Goal: Task Accomplishment & Management: Use online tool/utility

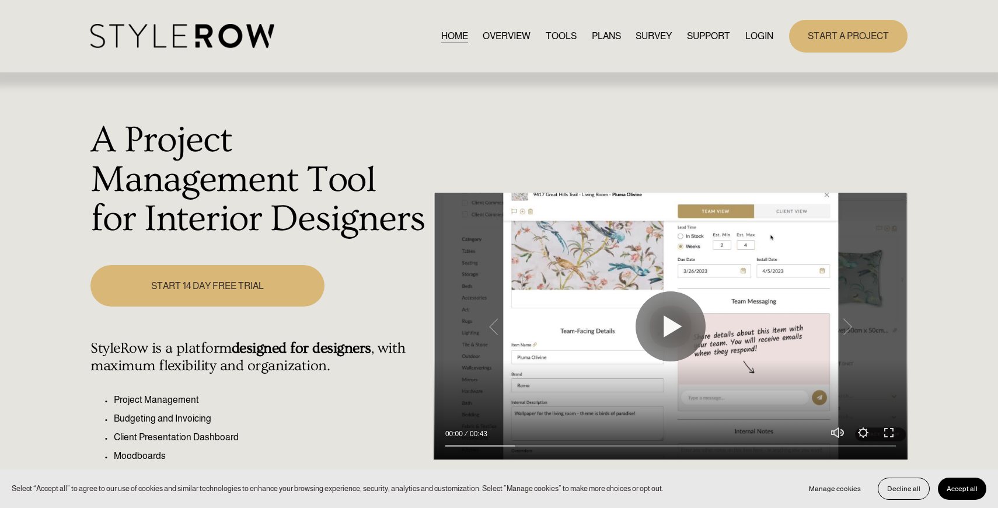
click at [764, 38] on link "LOGIN" at bounding box center [759, 36] width 28 height 16
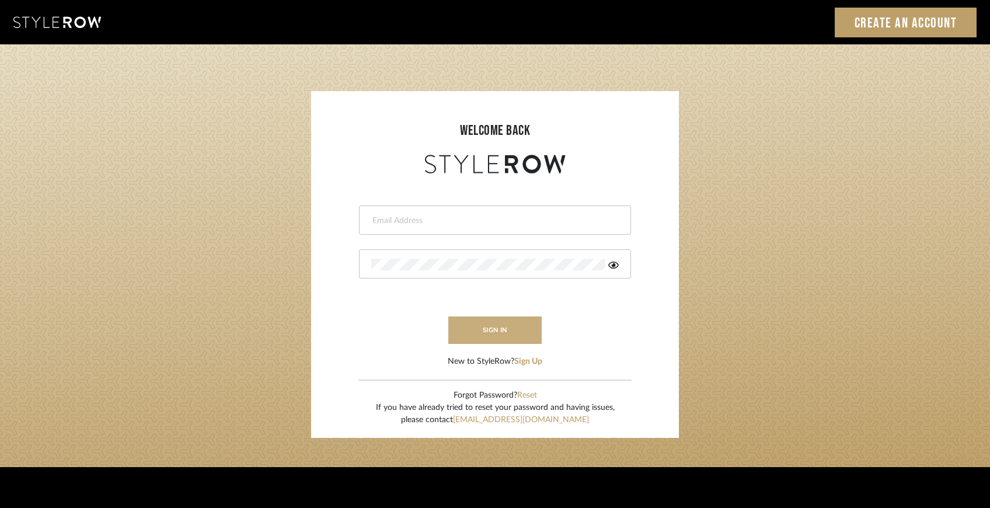
type input "ccarvalhodesigner@gmail.com"
click at [504, 339] on button "sign in" at bounding box center [494, 329] width 93 height 27
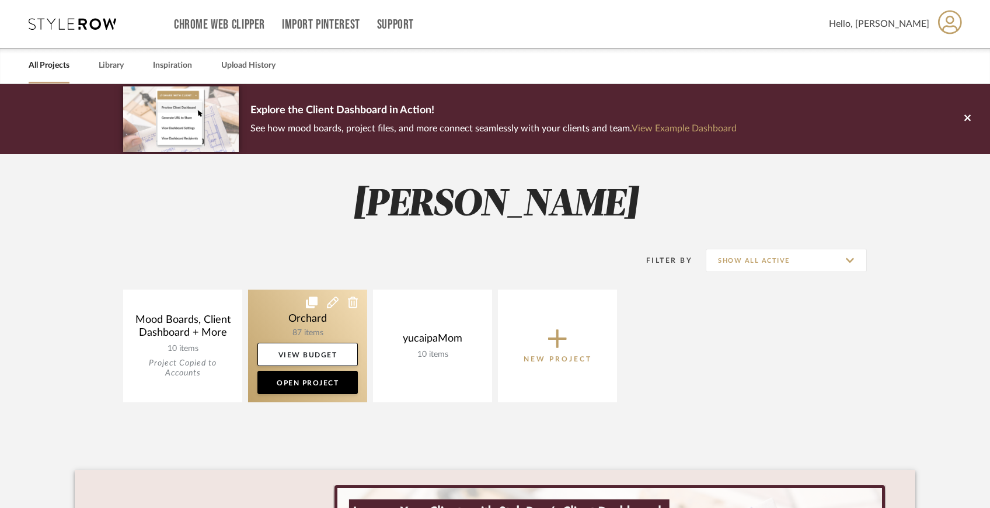
click at [289, 323] on link at bounding box center [307, 345] width 119 height 113
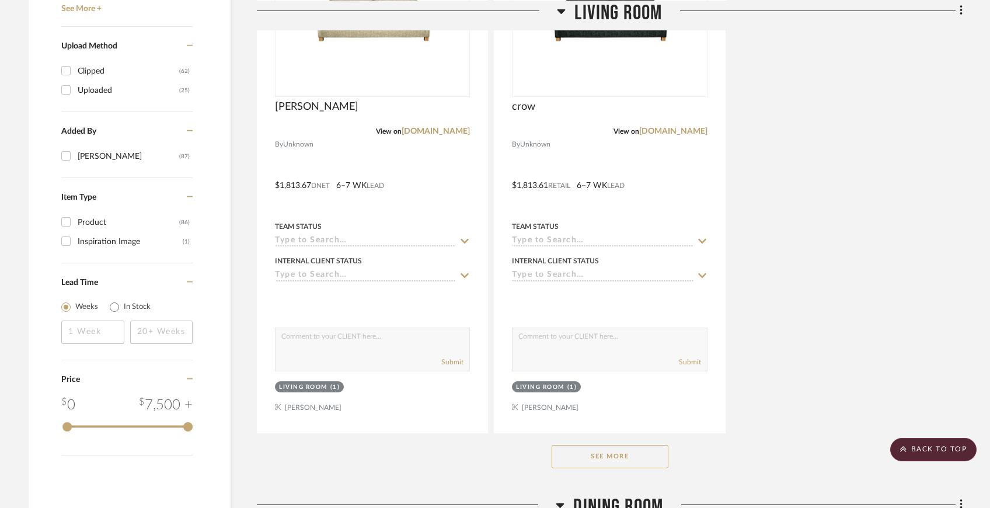
scroll to position [1521, 0]
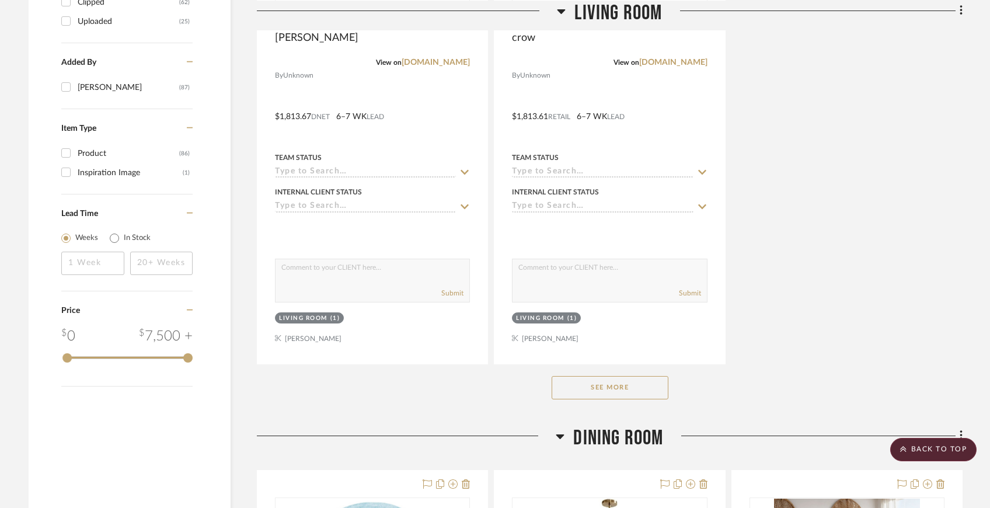
click at [586, 380] on button "See More" at bounding box center [609, 387] width 117 height 23
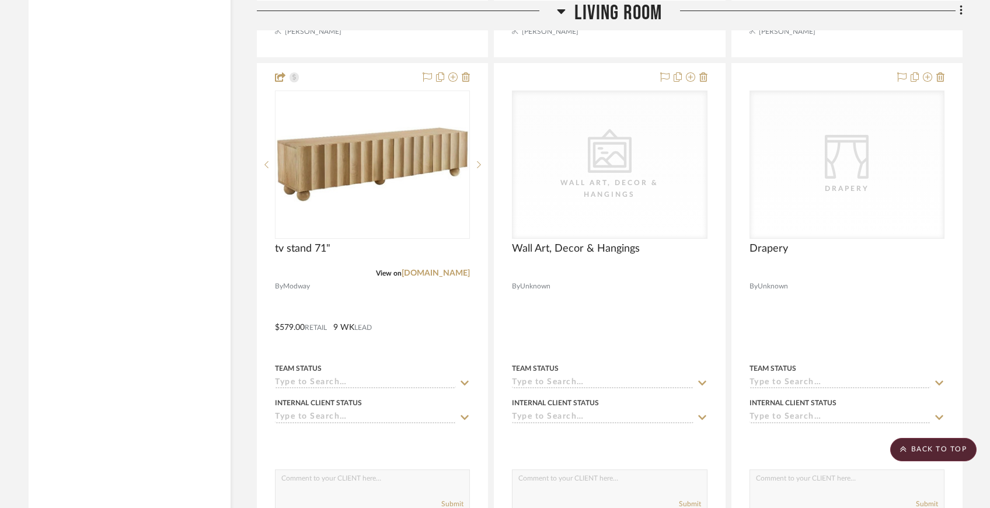
scroll to position [3900, 0]
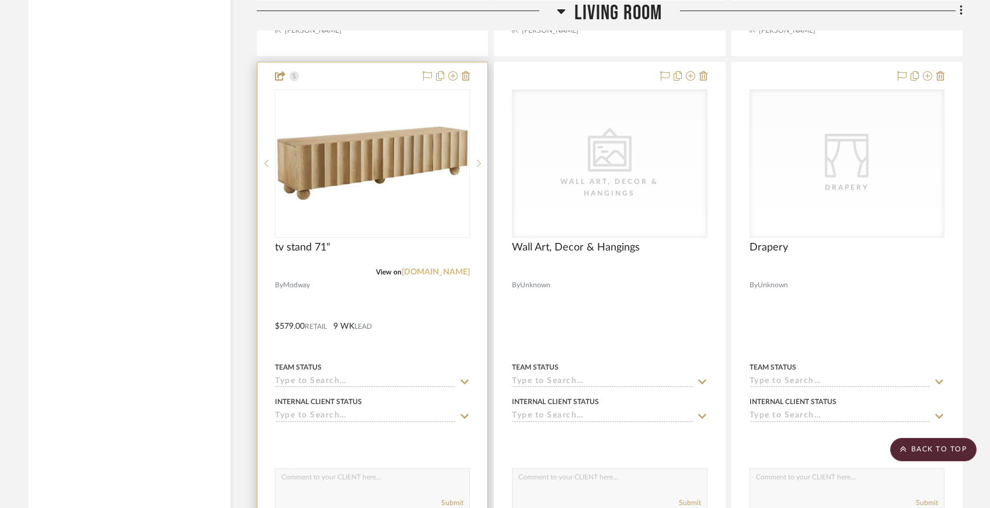
click at [434, 268] on link "[DOMAIN_NAME]" at bounding box center [435, 272] width 68 height 8
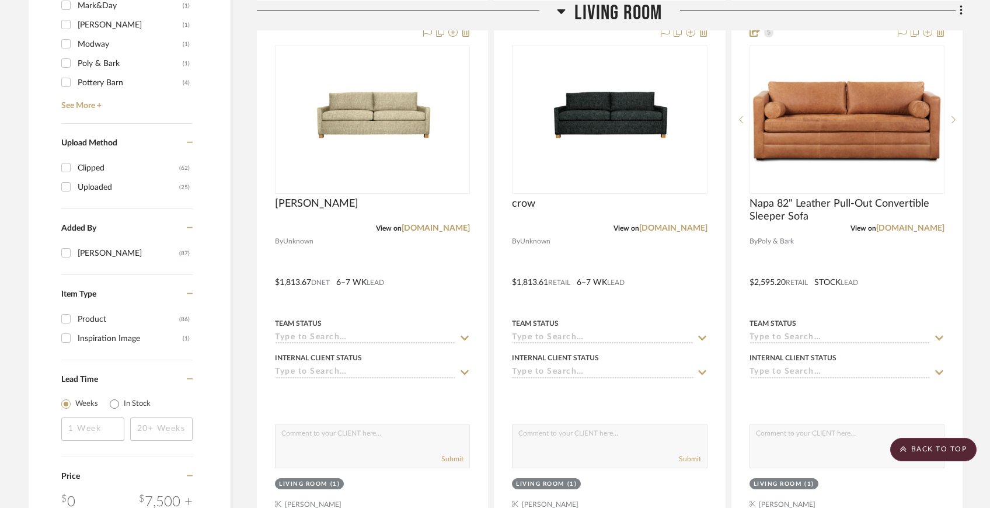
scroll to position [1365, 0]
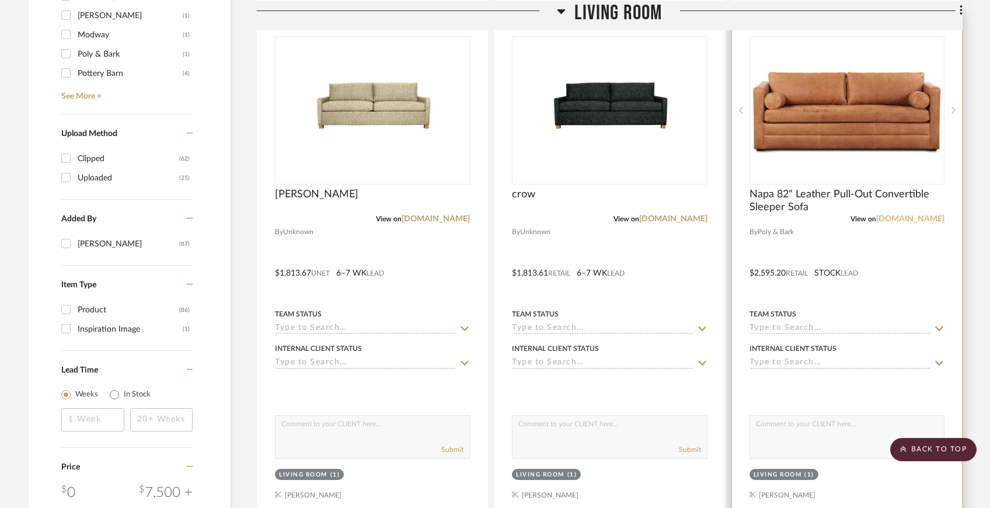
click at [910, 217] on link "[DOMAIN_NAME]" at bounding box center [910, 219] width 68 height 8
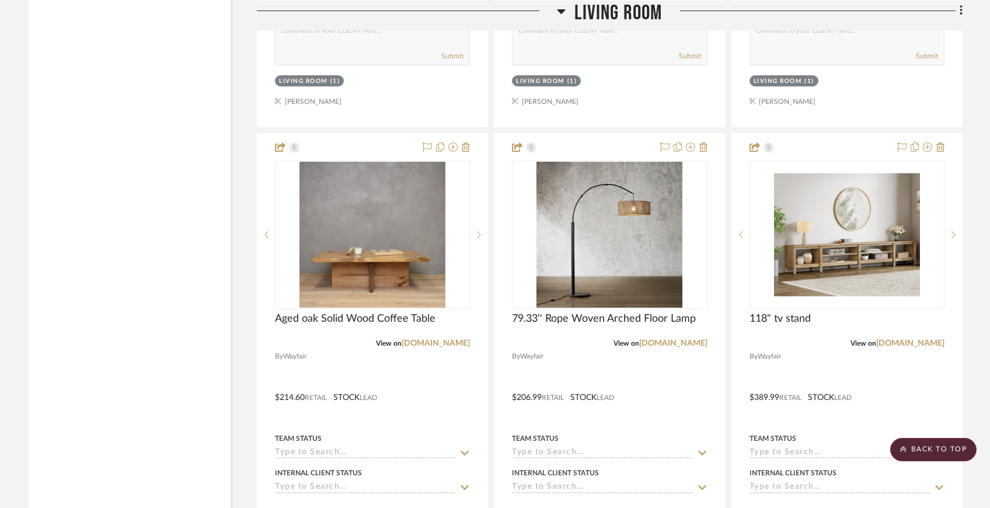
scroll to position [3386, 0]
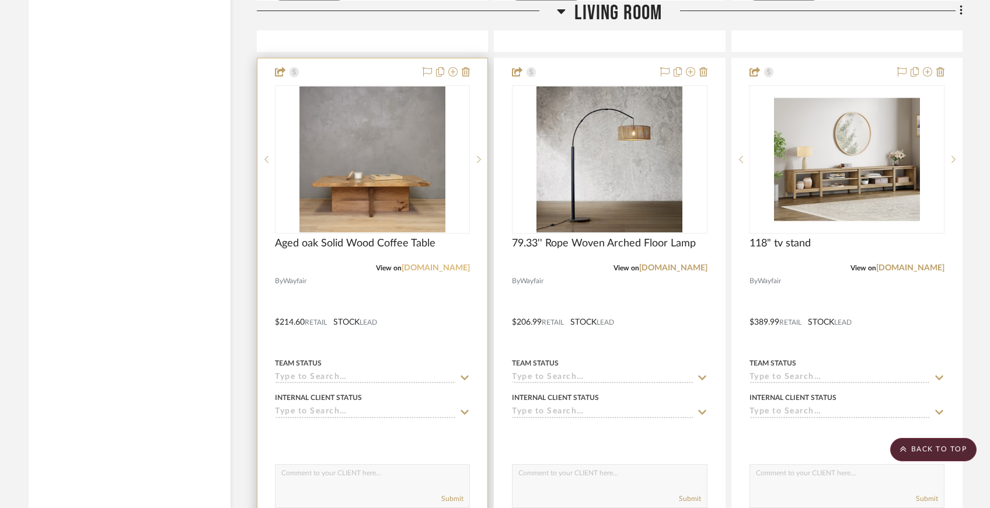
click at [451, 264] on link "[DOMAIN_NAME]" at bounding box center [435, 268] width 68 height 8
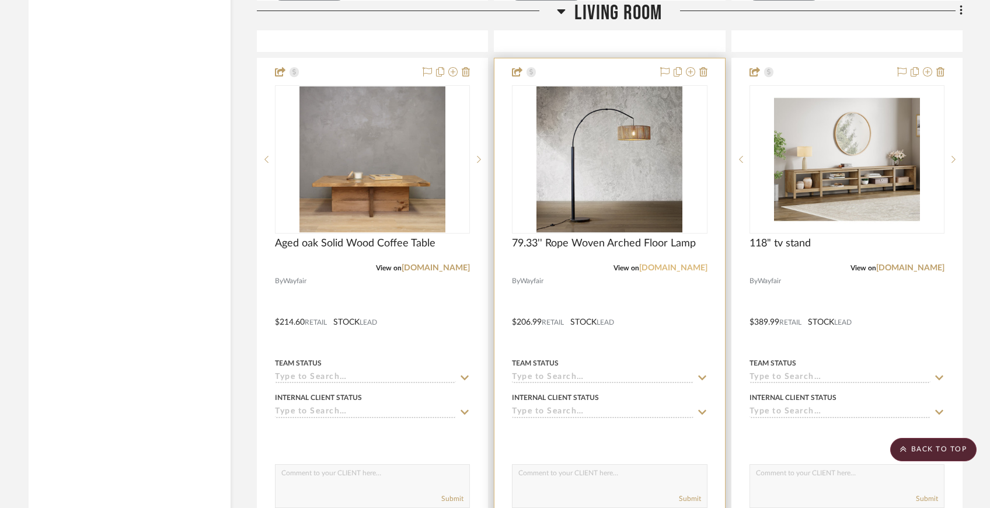
click at [683, 264] on link "[DOMAIN_NAME]" at bounding box center [673, 268] width 68 height 8
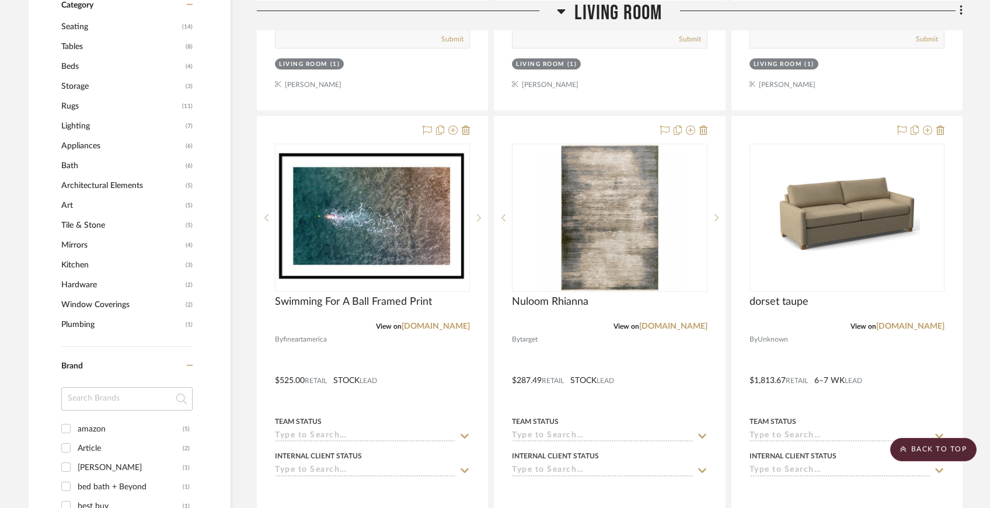
scroll to position [783, 0]
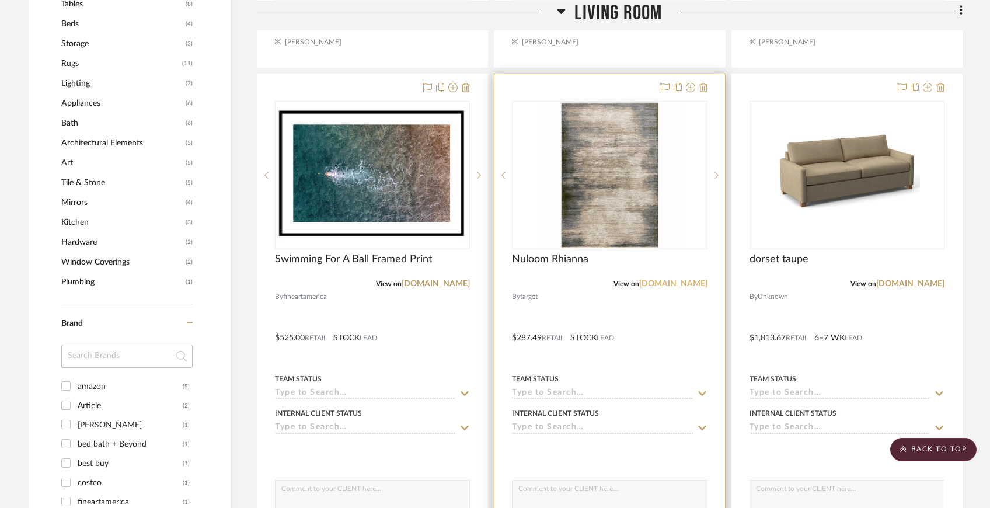
click at [676, 285] on link "[DOMAIN_NAME]" at bounding box center [673, 284] width 68 height 8
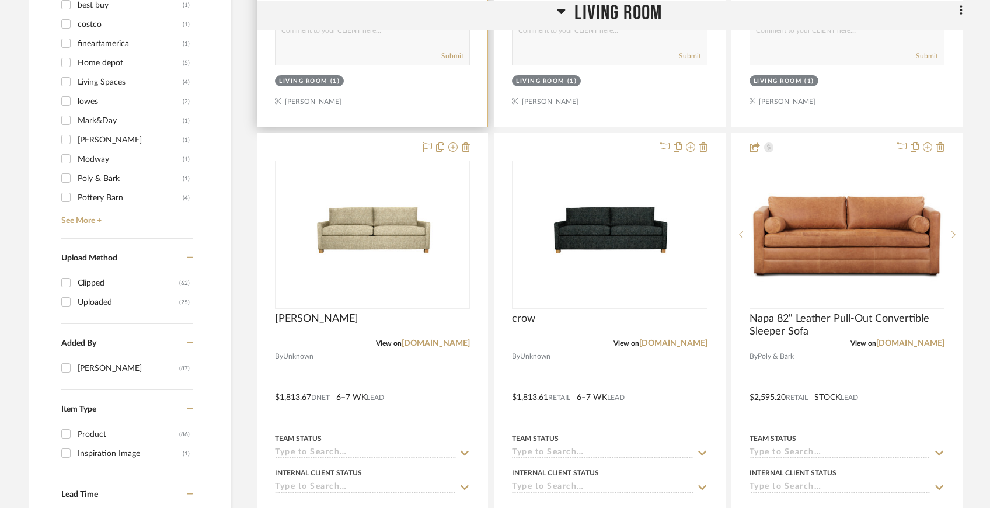
scroll to position [1328, 0]
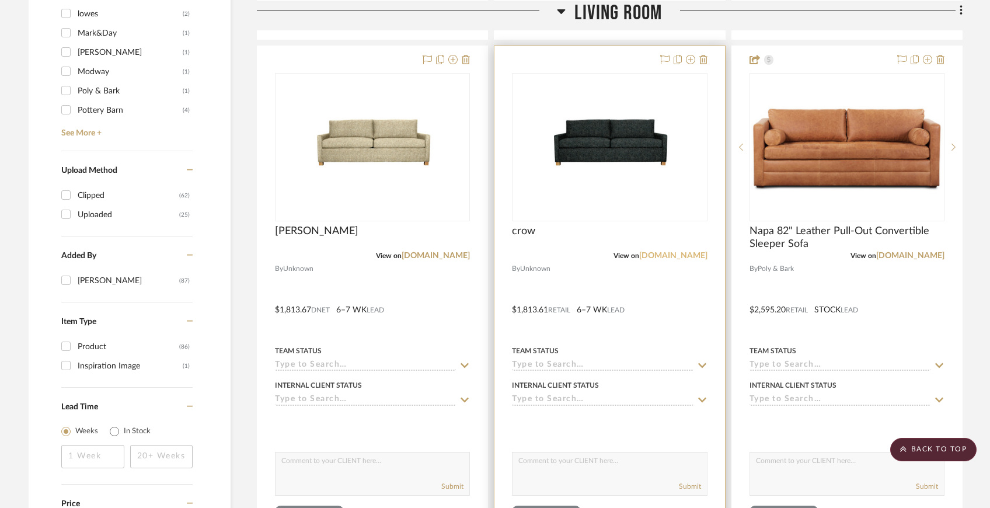
click at [669, 254] on link "[DOMAIN_NAME]" at bounding box center [673, 256] width 68 height 8
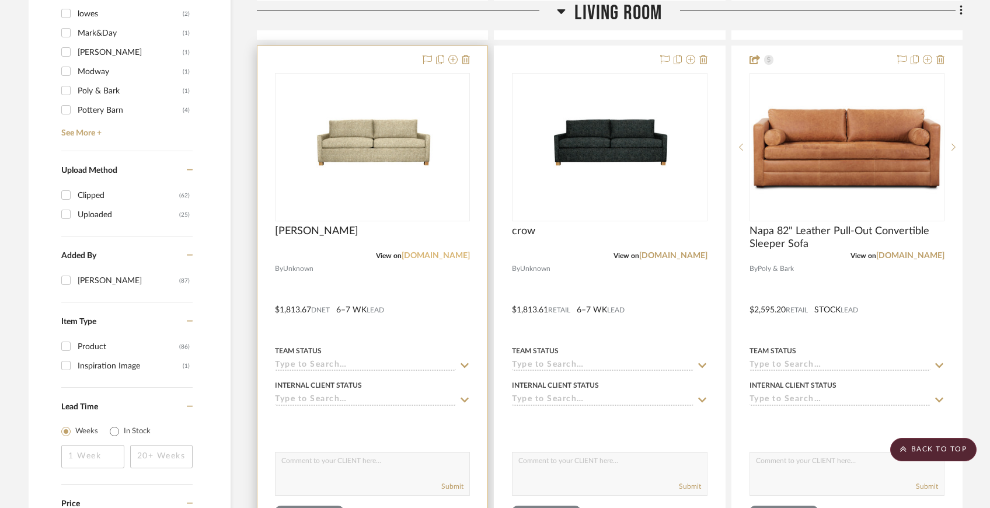
click at [432, 253] on link "[DOMAIN_NAME]" at bounding box center [435, 256] width 68 height 8
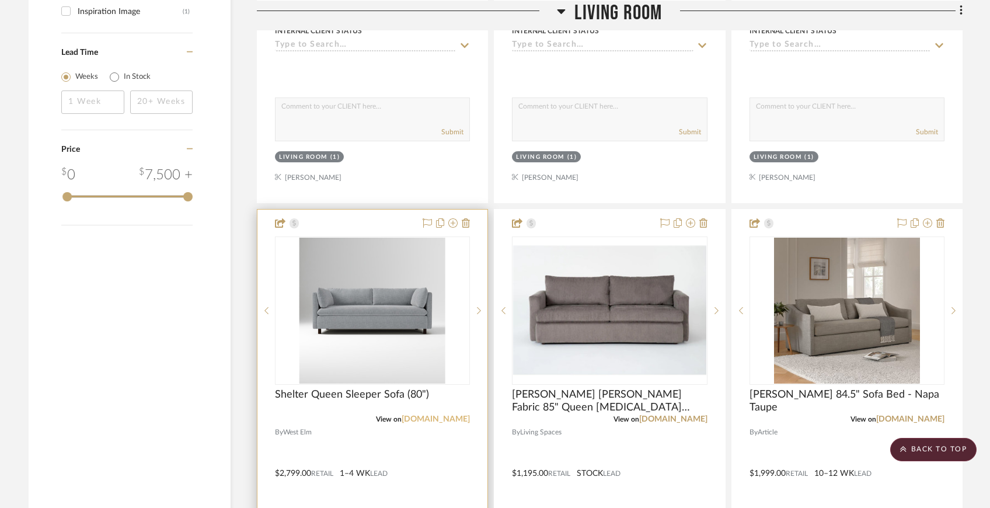
scroll to position [1865, 0]
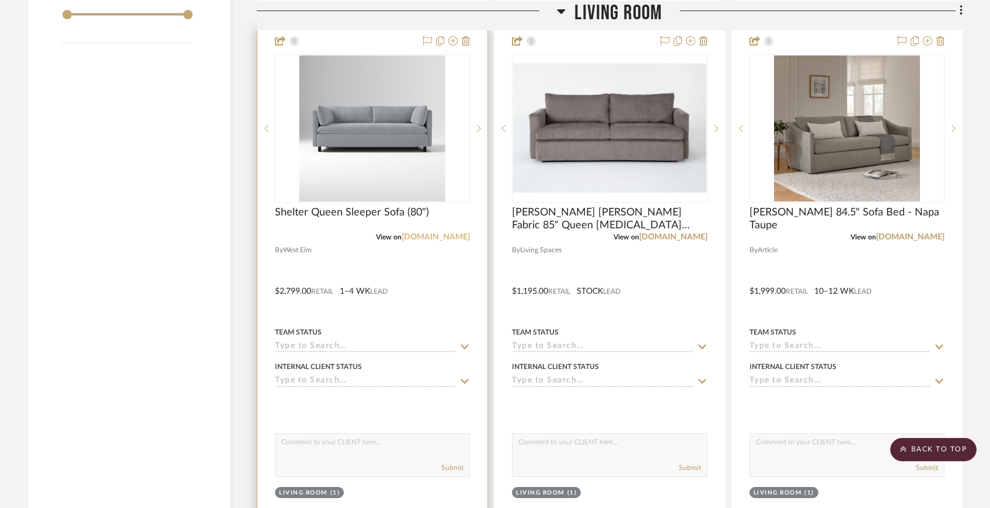
click at [438, 236] on link "[DOMAIN_NAME]" at bounding box center [435, 237] width 68 height 8
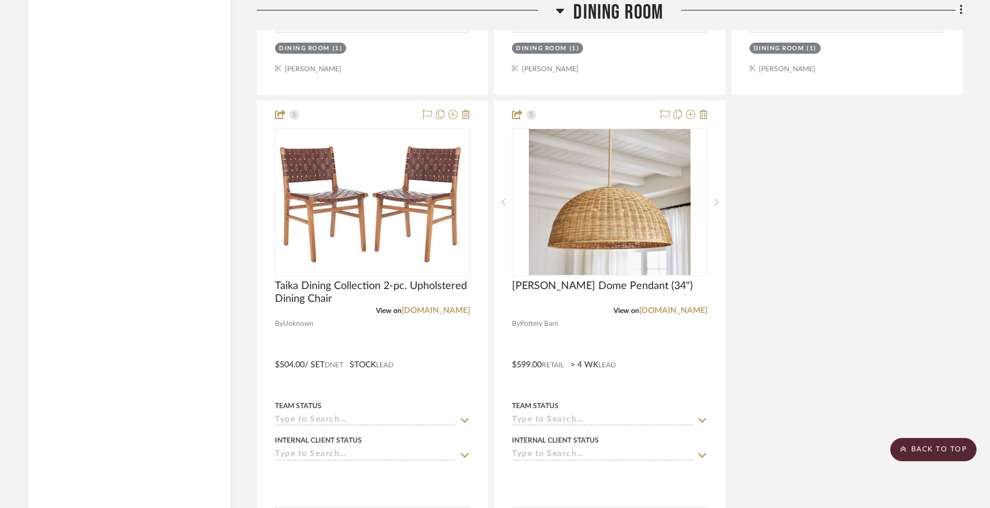
scroll to position [6283, 0]
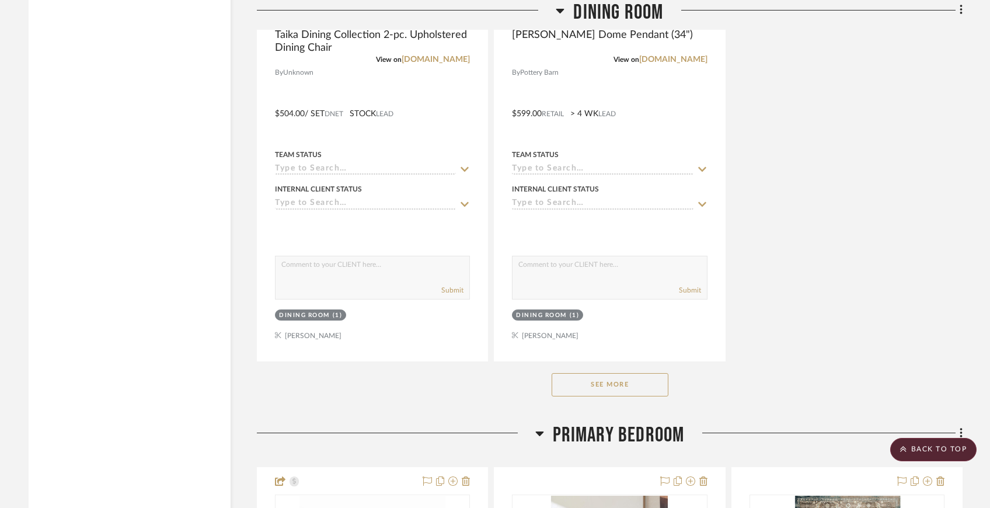
click at [561, 373] on button "See More" at bounding box center [609, 384] width 117 height 23
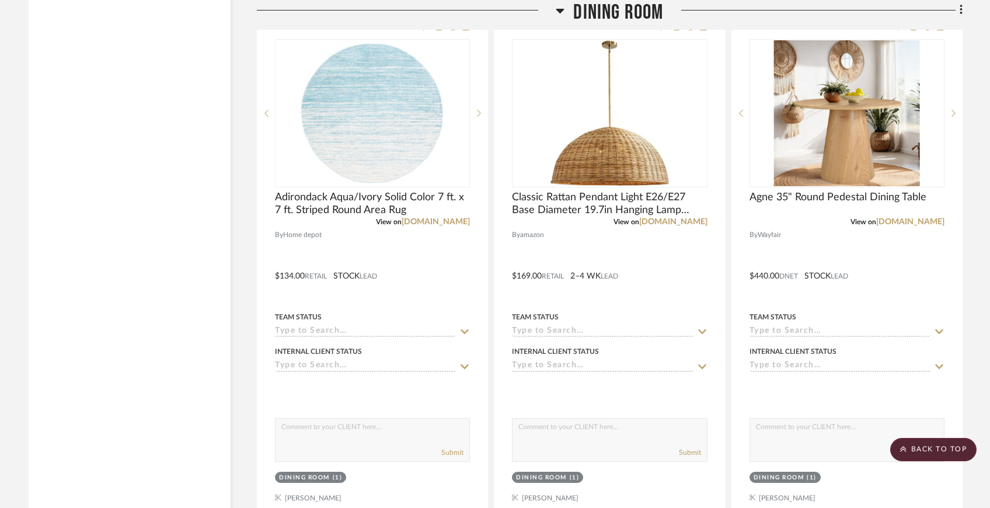
scroll to position [5112, 0]
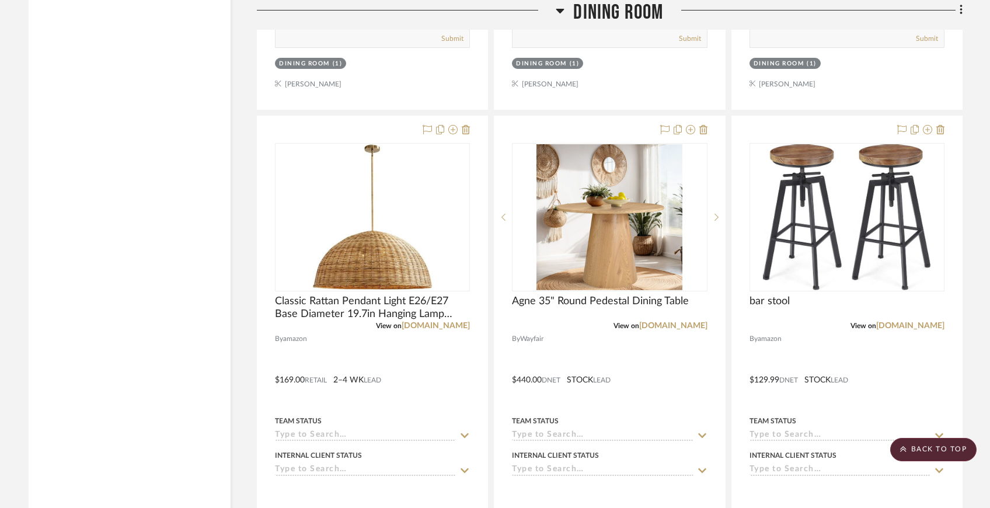
scroll to position [2410, 0]
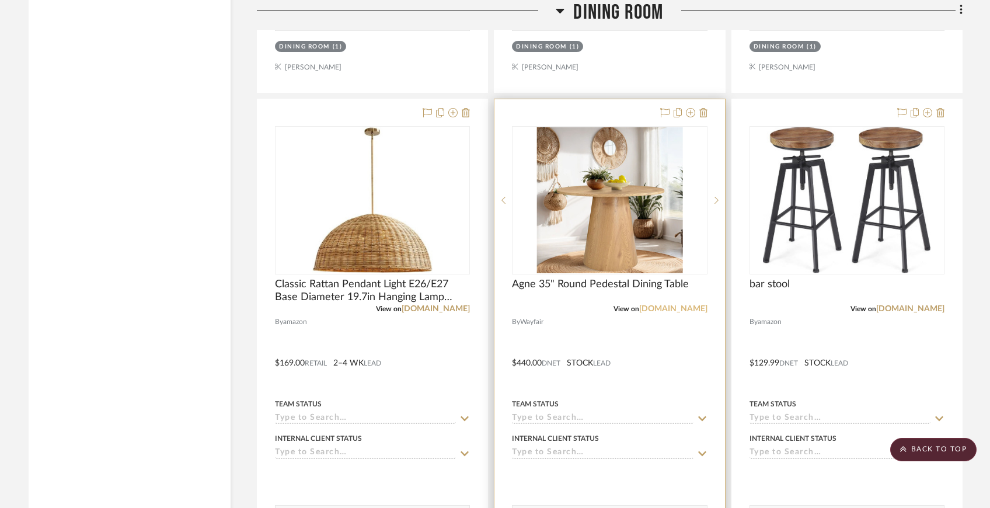
click at [677, 309] on link "[DOMAIN_NAME]" at bounding box center [673, 309] width 68 height 8
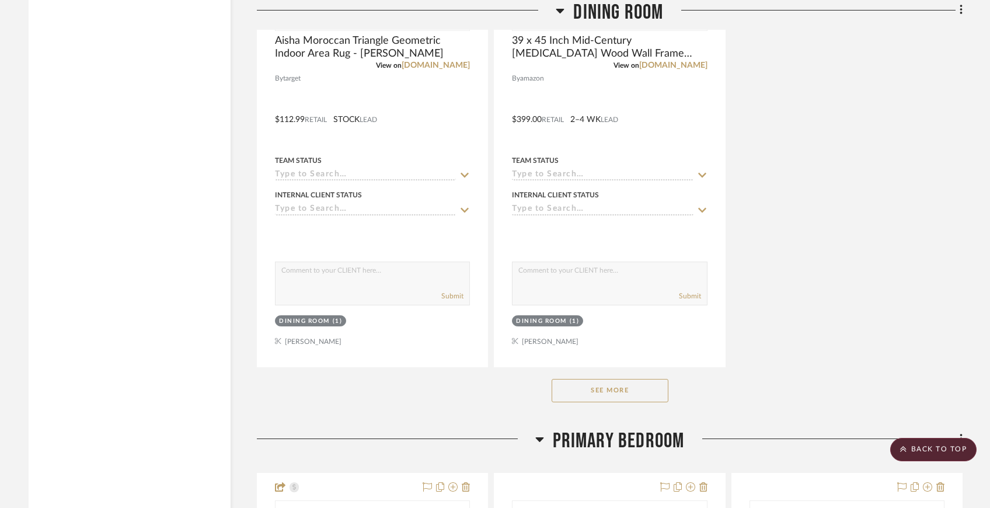
scroll to position [3228, 0]
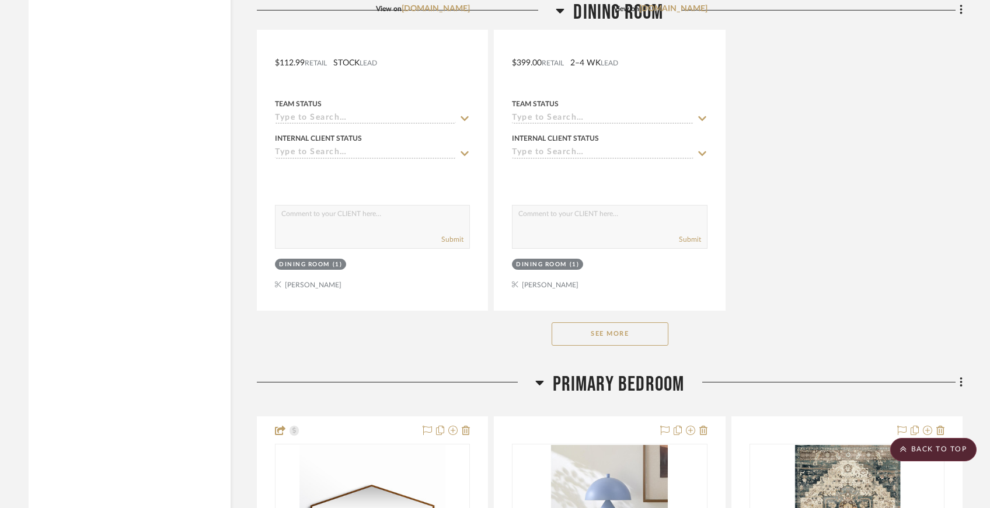
click at [596, 341] on button "See More" at bounding box center [609, 333] width 117 height 23
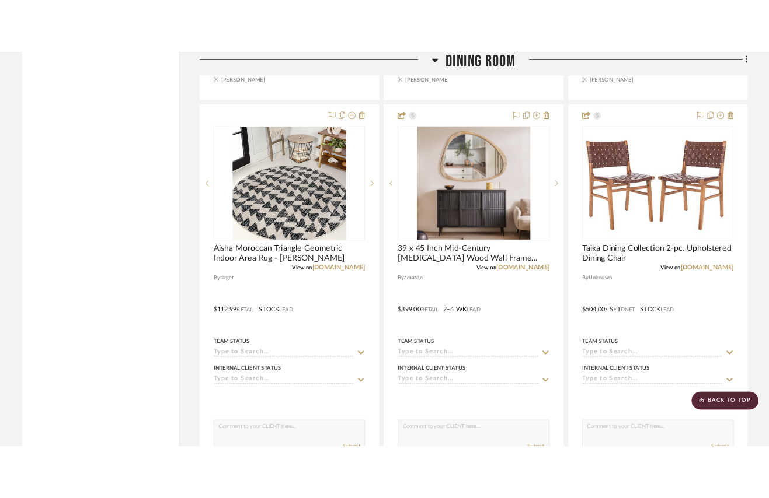
scroll to position [2988, 0]
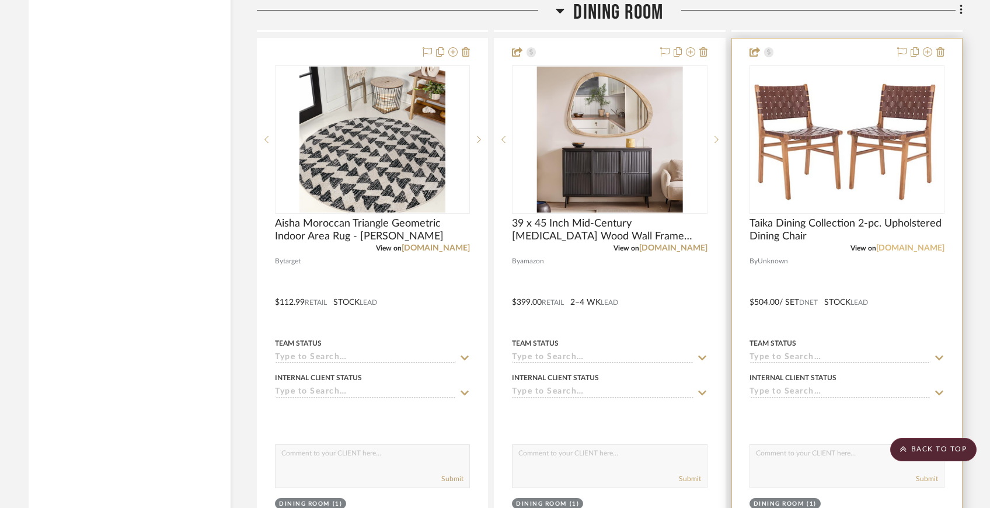
click at [909, 244] on link "[DOMAIN_NAME]" at bounding box center [910, 248] width 68 height 8
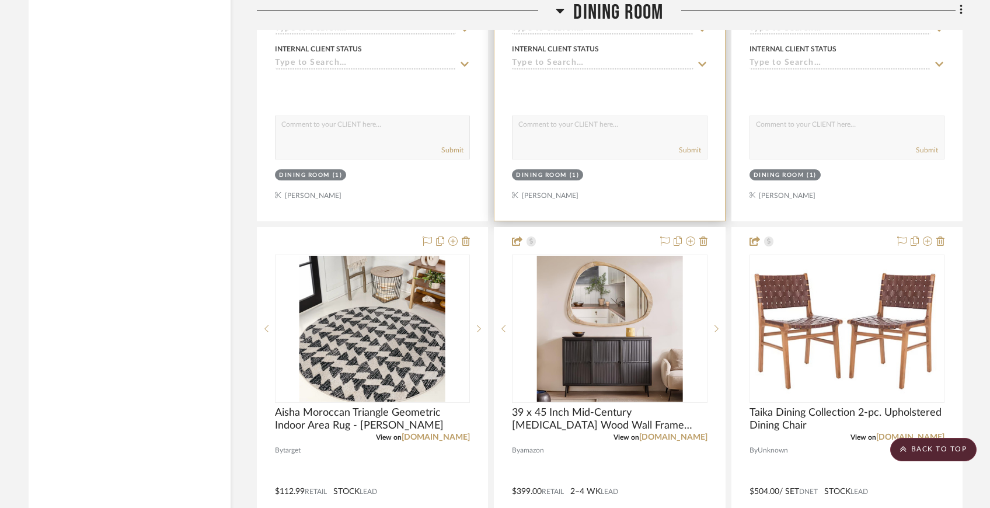
scroll to position [2811, 0]
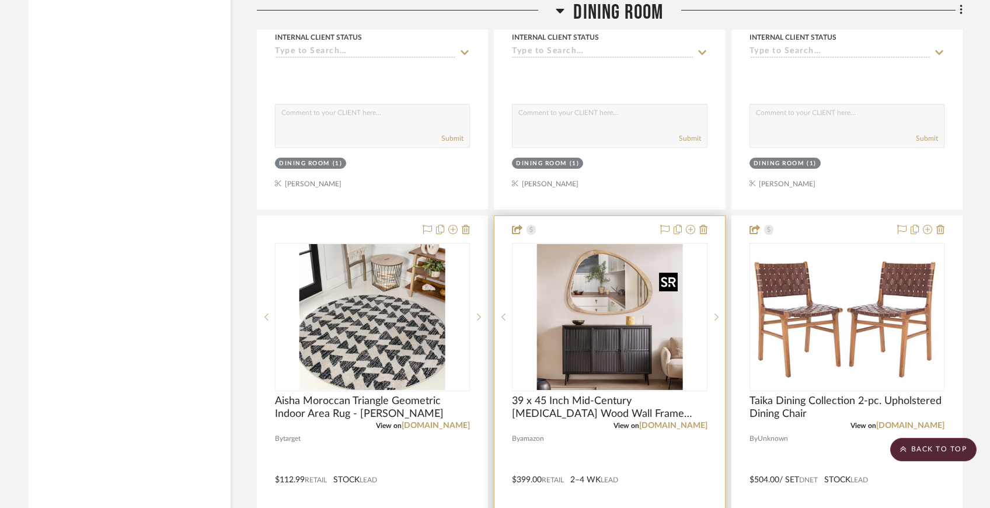
click at [623, 287] on img "0" at bounding box center [609, 317] width 146 height 146
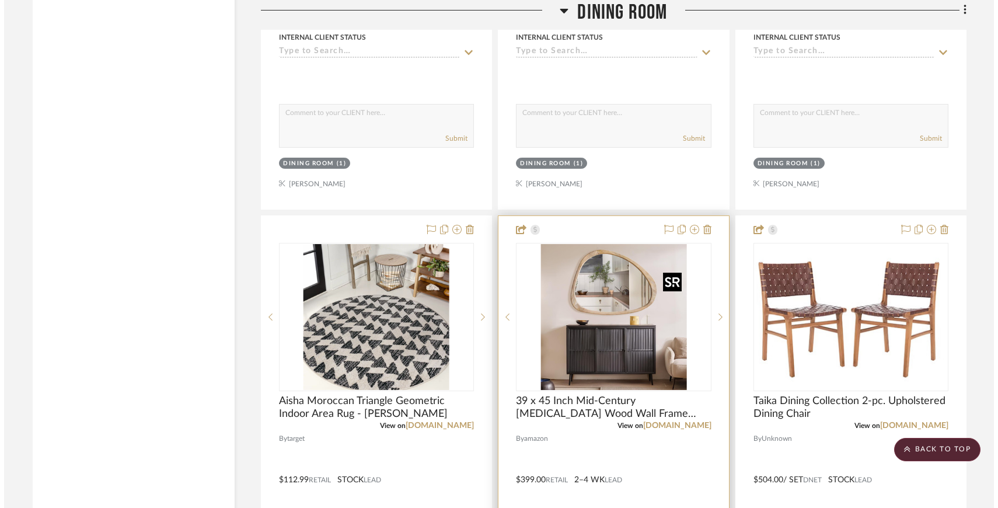
scroll to position [0, 0]
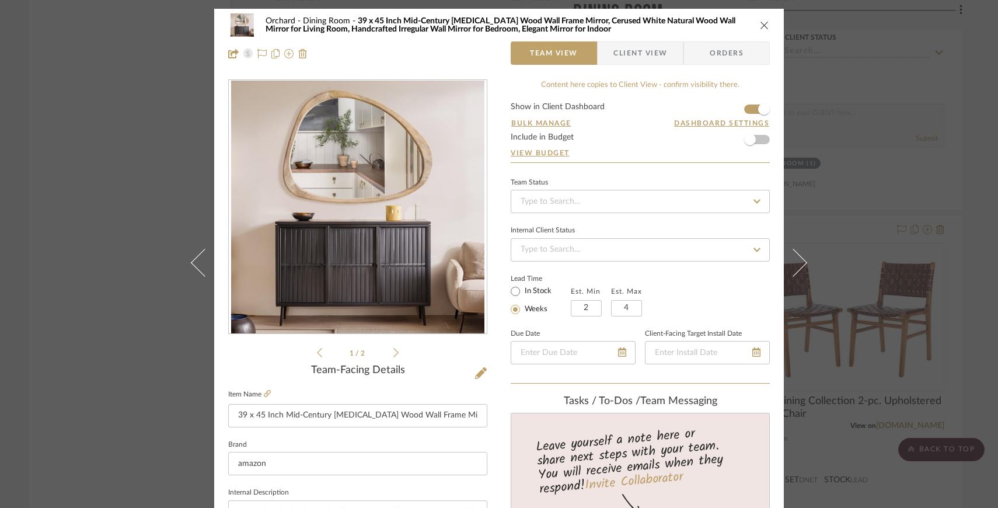
click at [760, 22] on icon "close" at bounding box center [764, 24] width 9 height 9
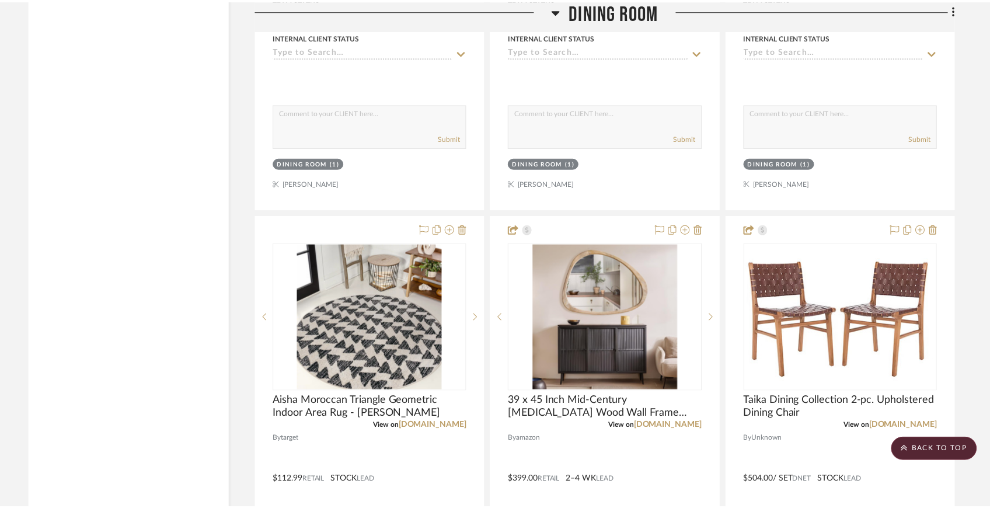
scroll to position [2811, 0]
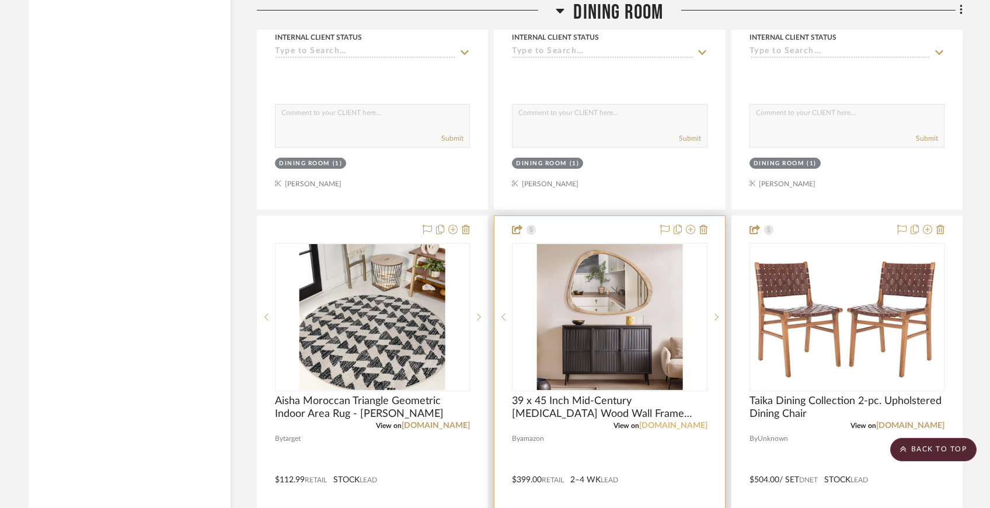
click at [693, 424] on link "[DOMAIN_NAME]" at bounding box center [673, 425] width 68 height 8
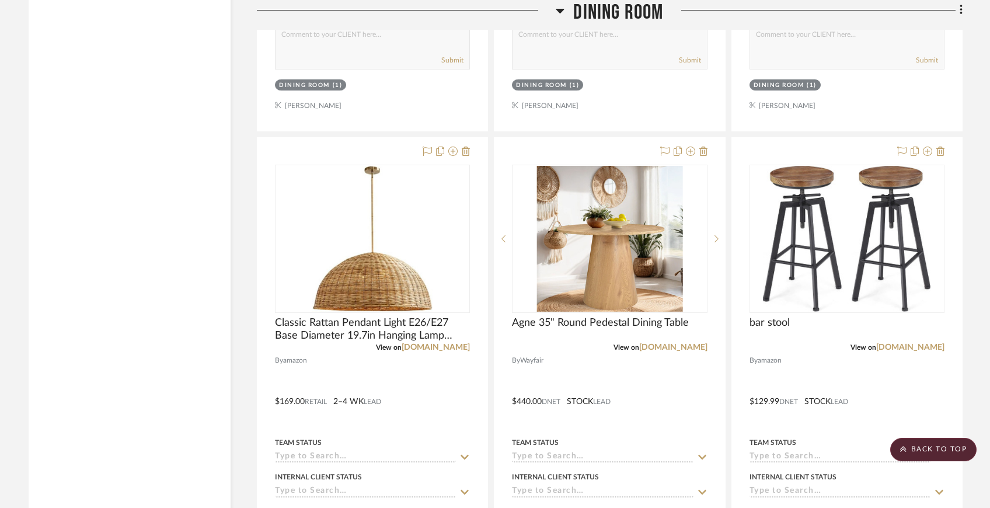
scroll to position [2498, 0]
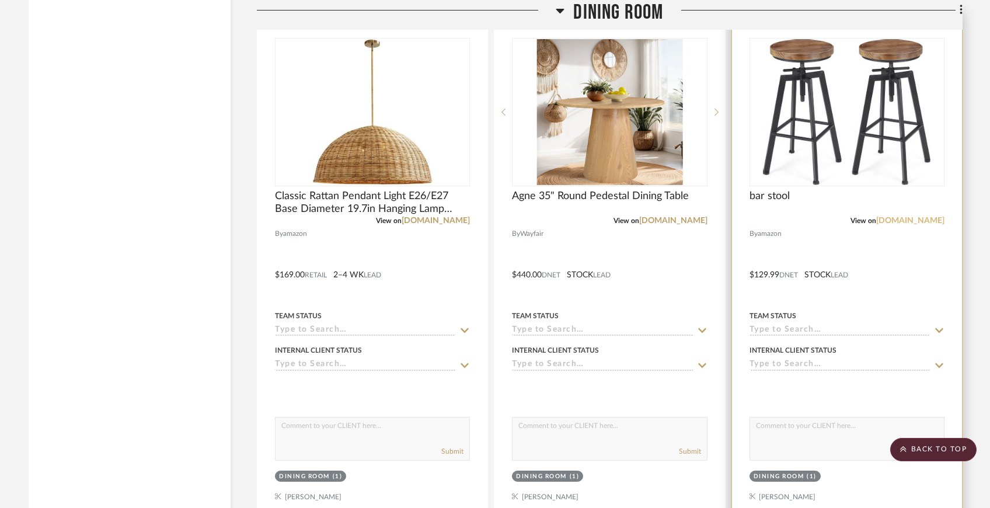
click at [924, 218] on link "[DOMAIN_NAME]" at bounding box center [910, 221] width 68 height 8
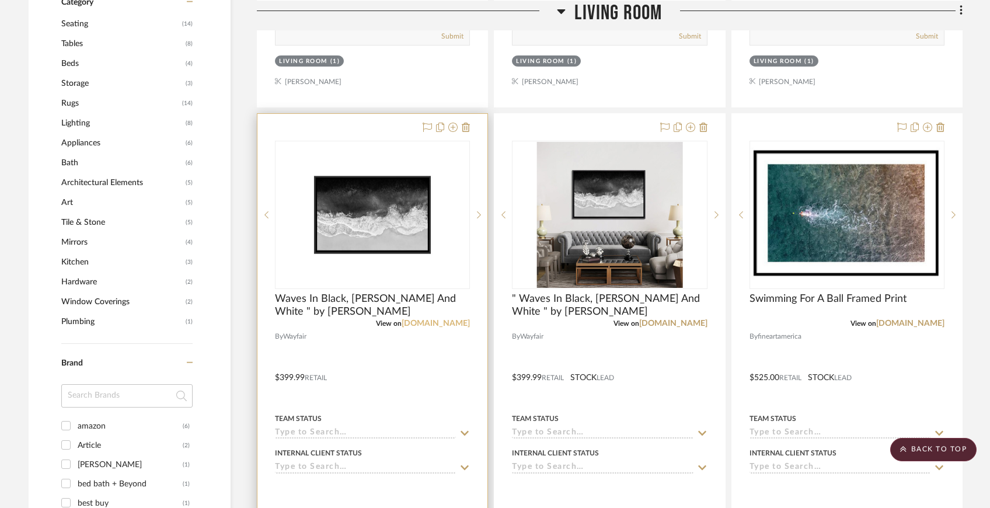
scroll to position [748, 0]
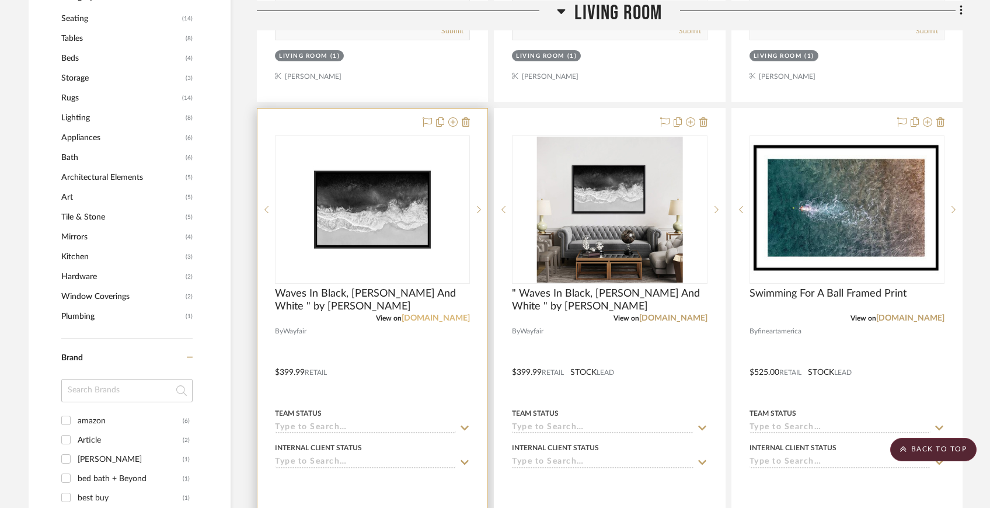
click at [448, 315] on link "[DOMAIN_NAME]" at bounding box center [435, 318] width 68 height 8
click at [443, 317] on link "[DOMAIN_NAME]" at bounding box center [435, 318] width 68 height 8
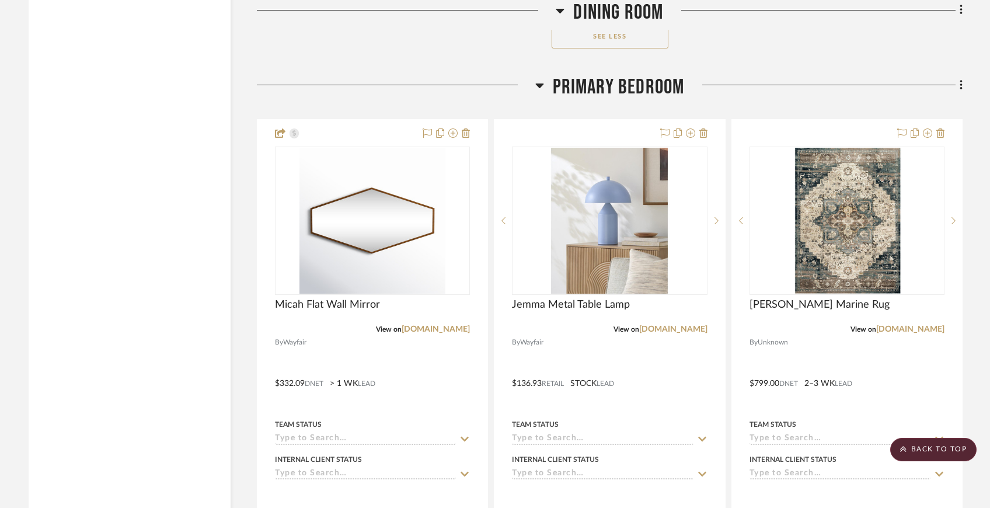
scroll to position [4046, 0]
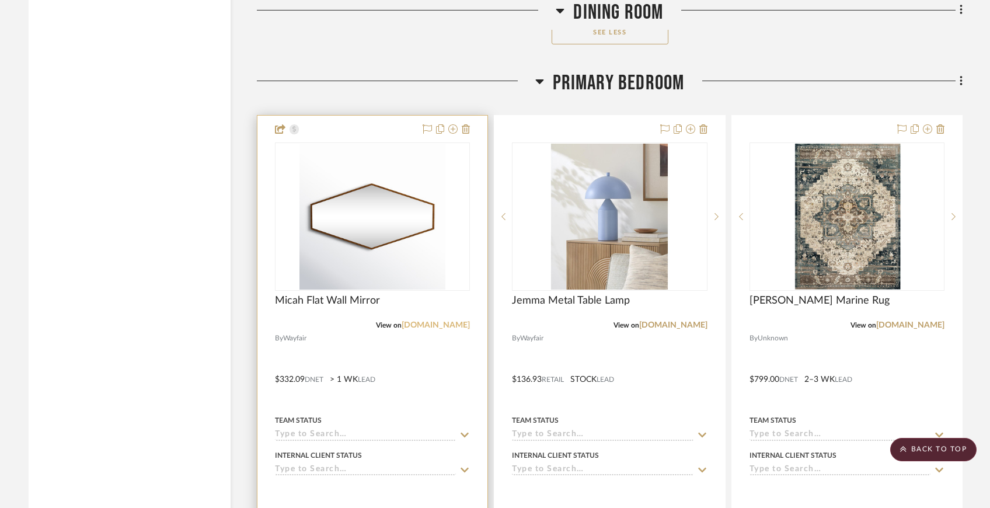
click at [451, 321] on link "[DOMAIN_NAME]" at bounding box center [435, 325] width 68 height 8
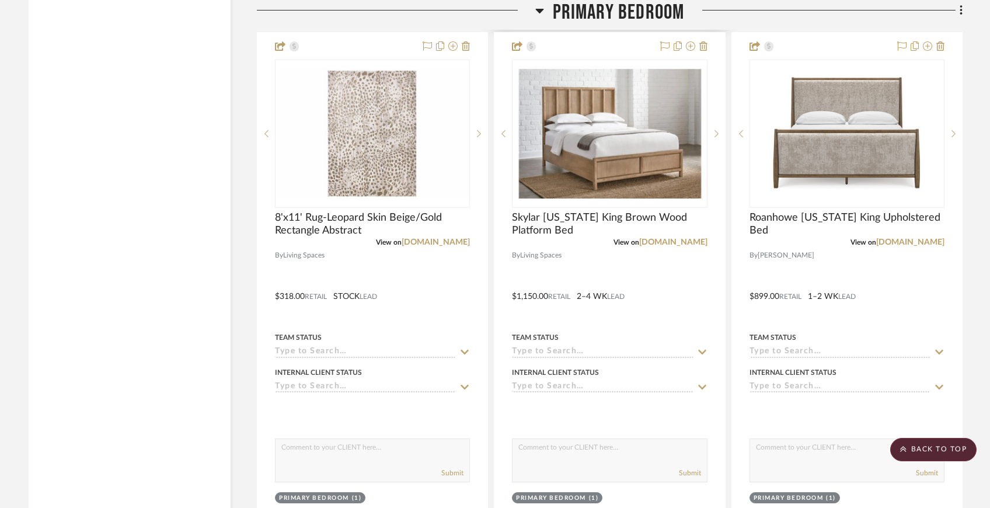
scroll to position [4680, 0]
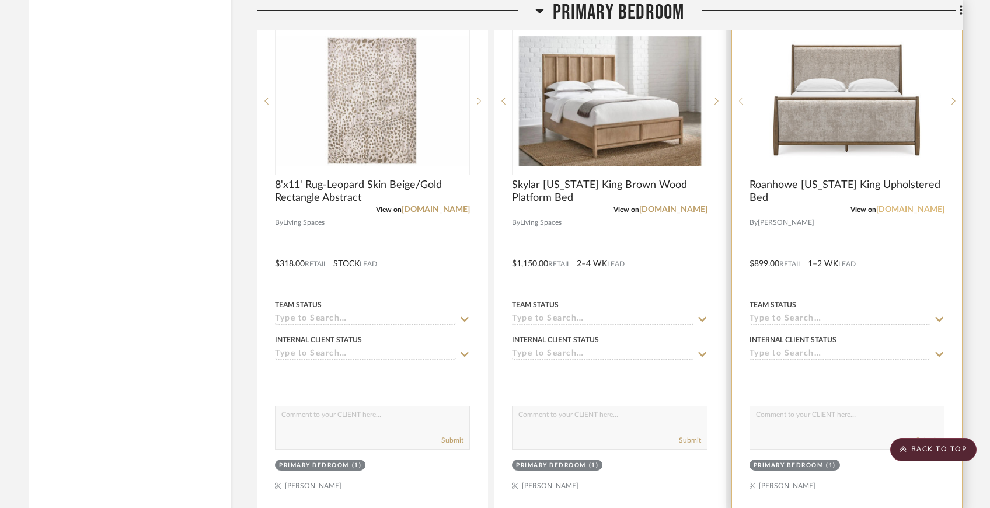
click at [900, 205] on link "[DOMAIN_NAME]" at bounding box center [910, 209] width 68 height 8
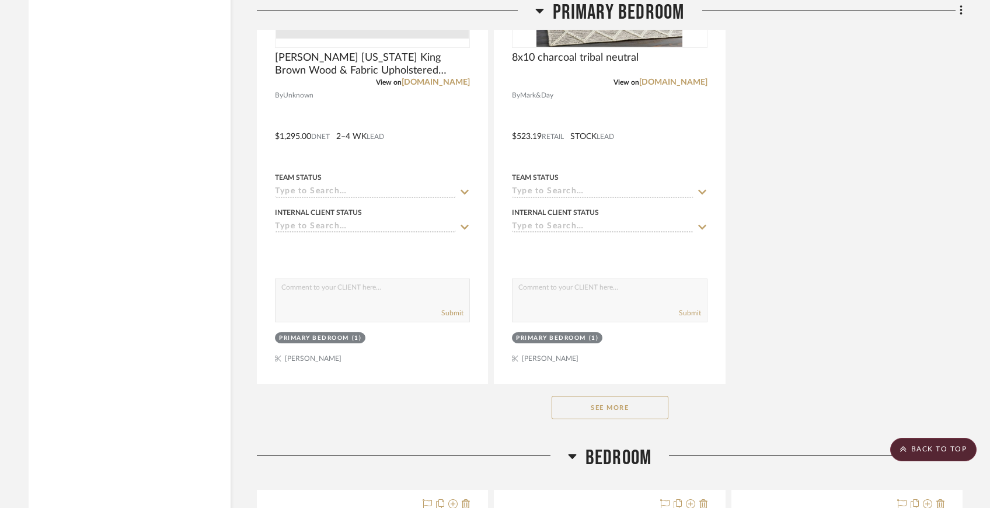
scroll to position [5360, 0]
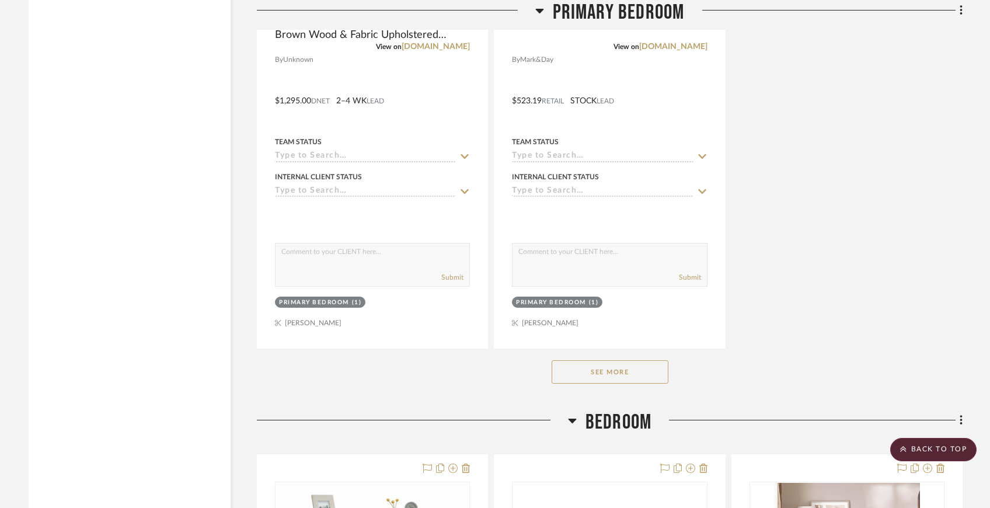
click at [639, 361] on button "See More" at bounding box center [609, 371] width 117 height 23
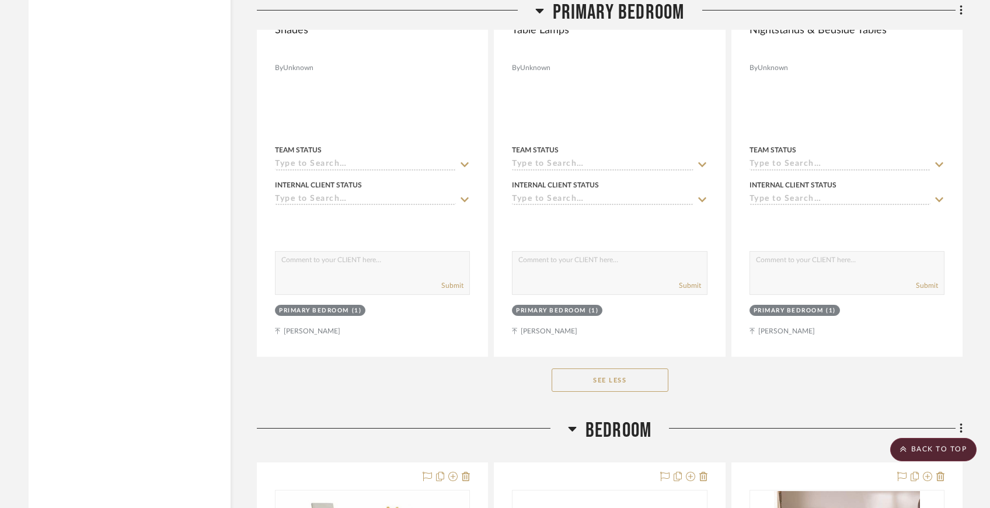
scroll to position [5902, 0]
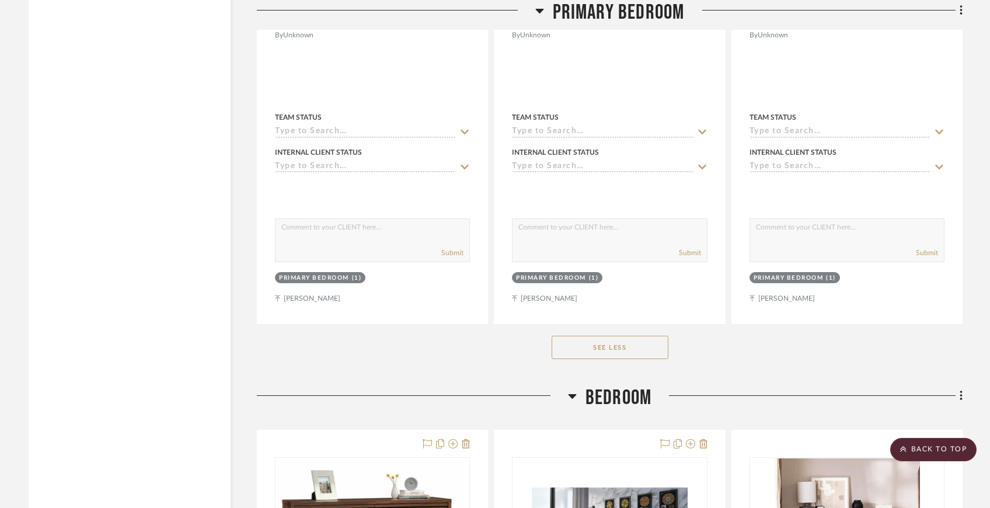
click at [595, 344] on button "See Less" at bounding box center [609, 347] width 117 height 23
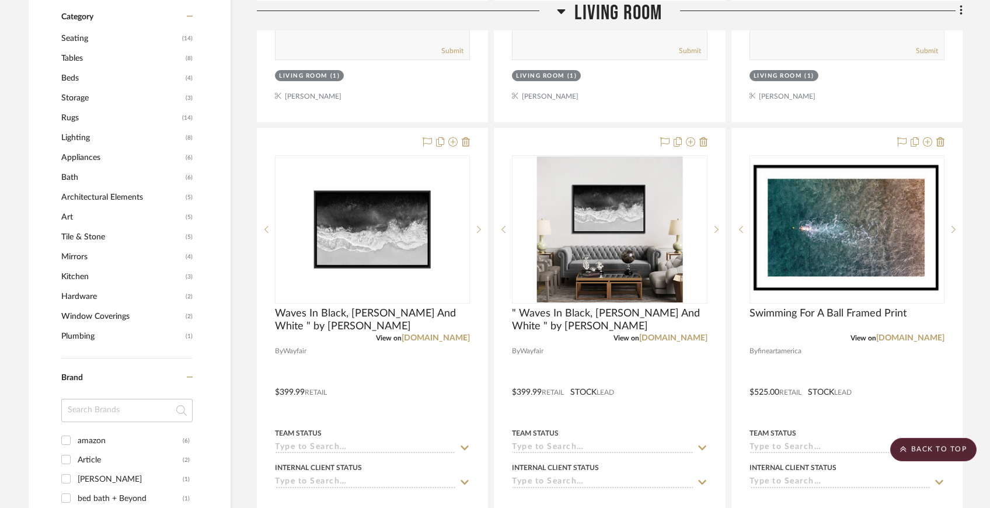
scroll to position [724, 0]
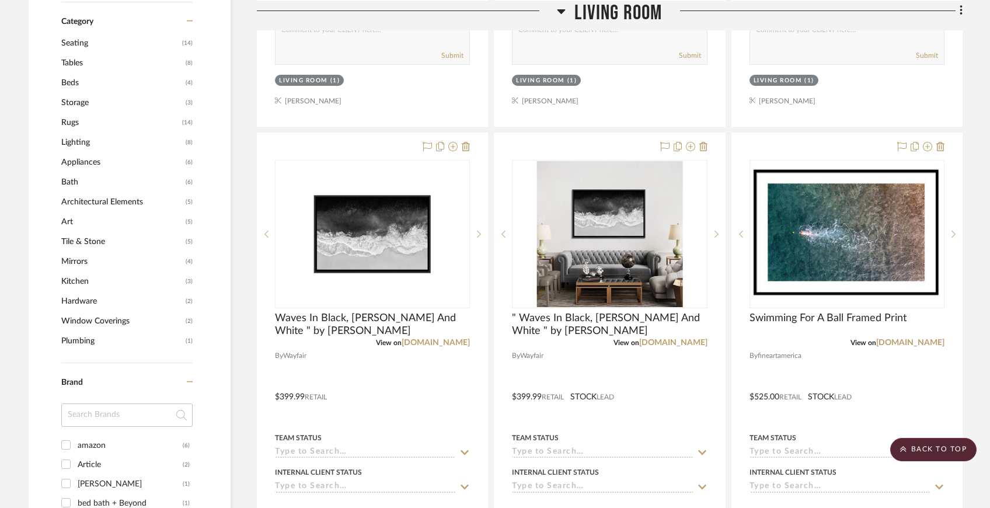
click at [71, 224] on span "Art" at bounding box center [121, 222] width 121 height 20
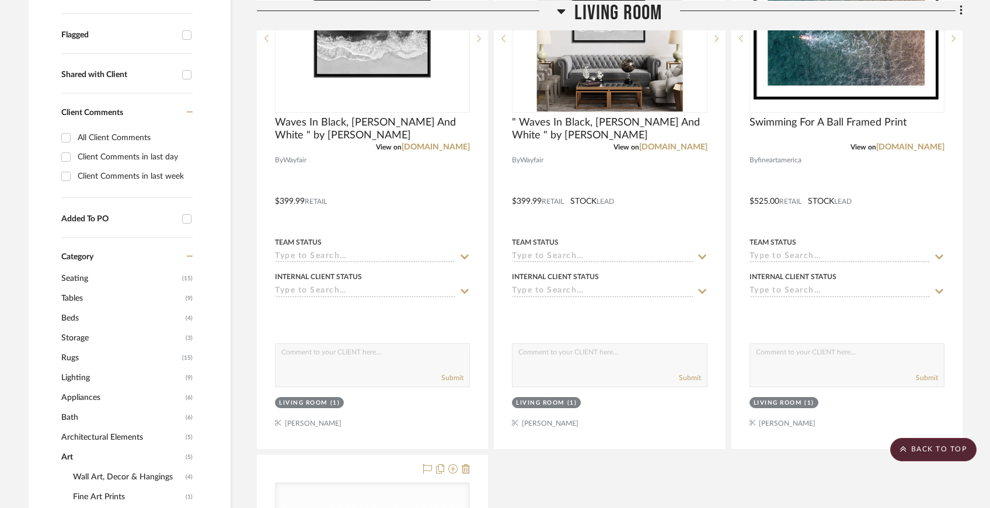
scroll to position [500, 0]
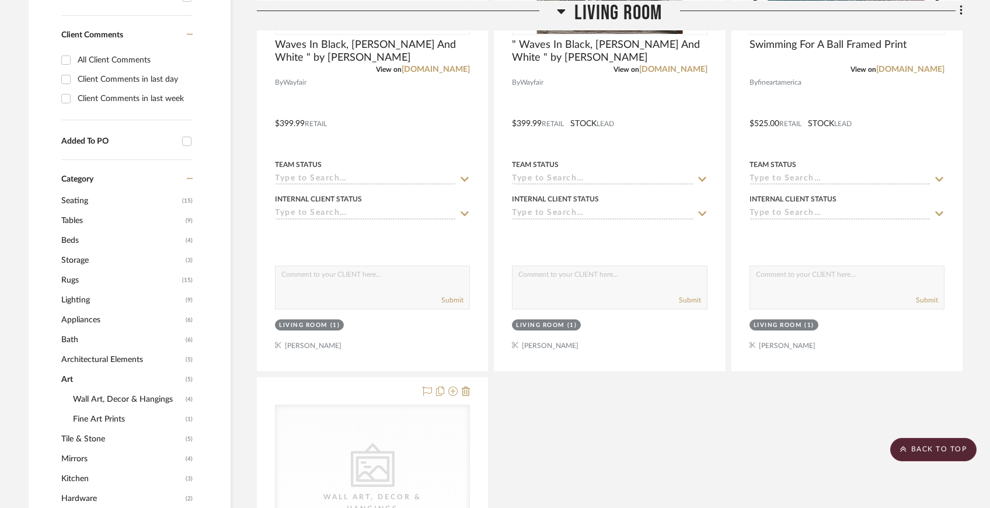
click at [73, 380] on span "Art" at bounding box center [121, 379] width 121 height 20
click at [92, 181] on span "Category" at bounding box center [77, 179] width 32 height 10
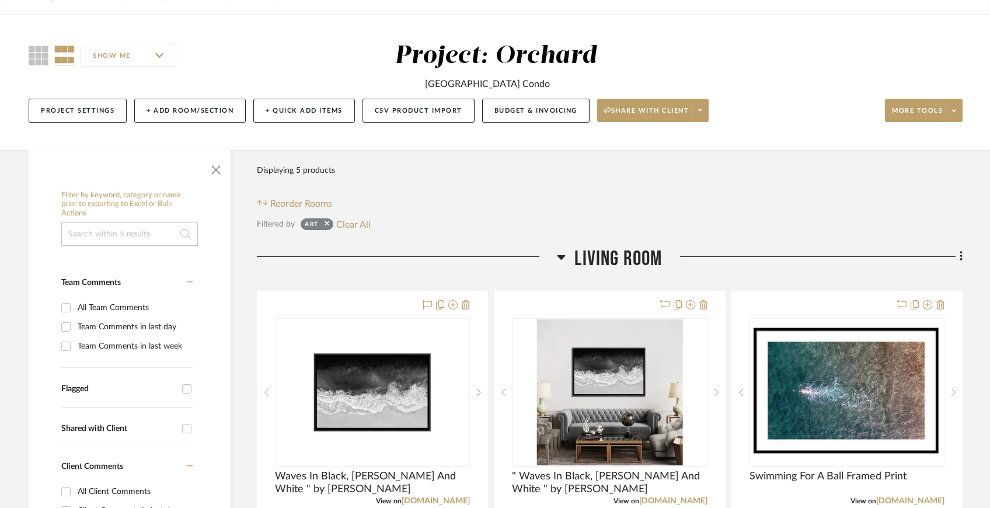
scroll to position [68, 0]
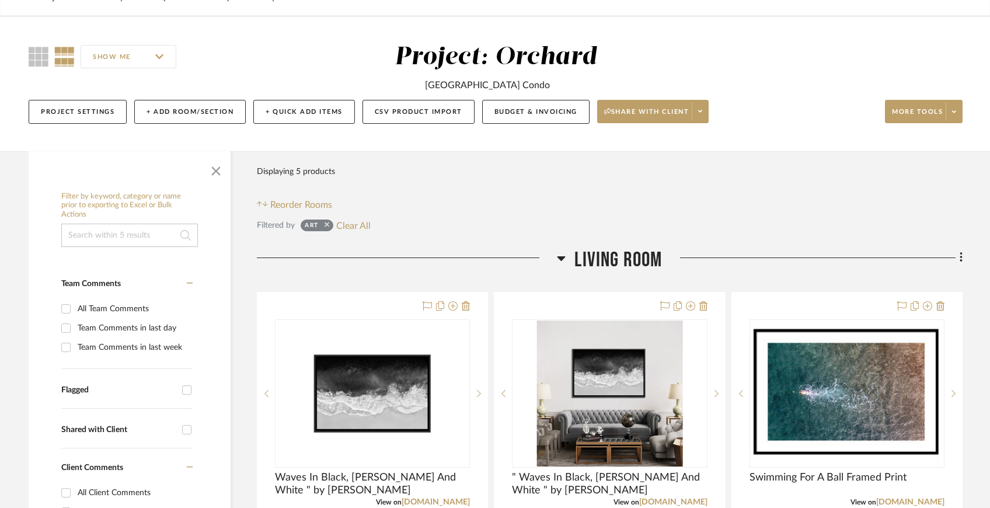
click at [326, 226] on icon at bounding box center [326, 225] width 5 height 8
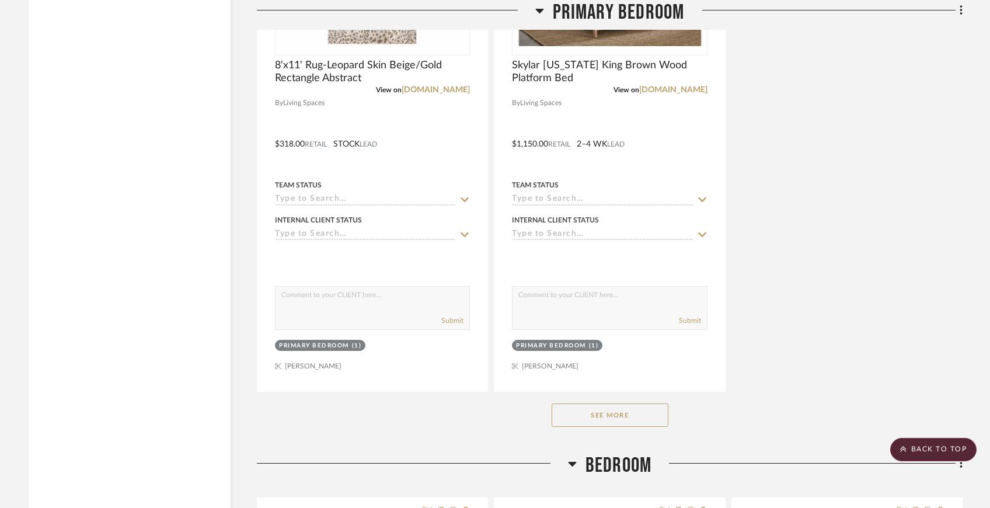
scroll to position [5865, 0]
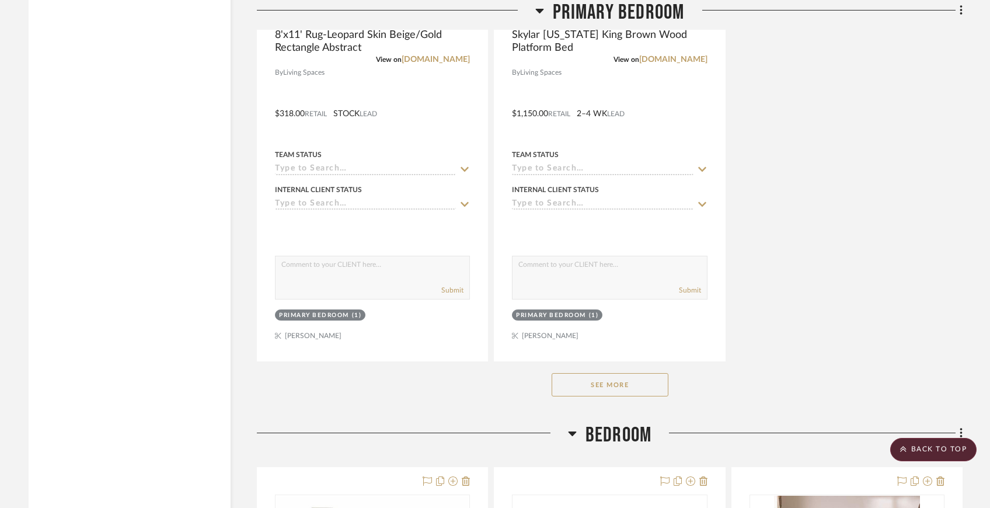
click at [577, 383] on button "See More" at bounding box center [609, 384] width 117 height 23
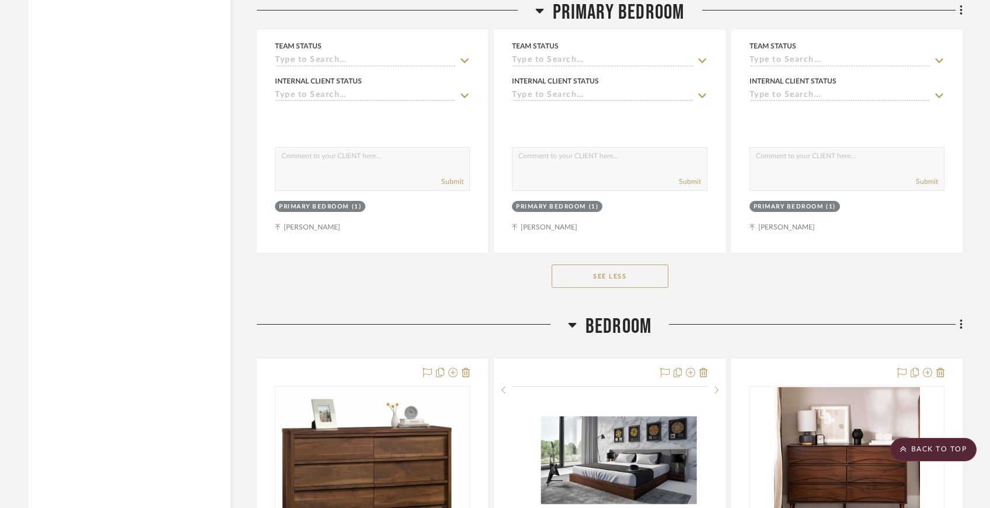
scroll to position [7033, 0]
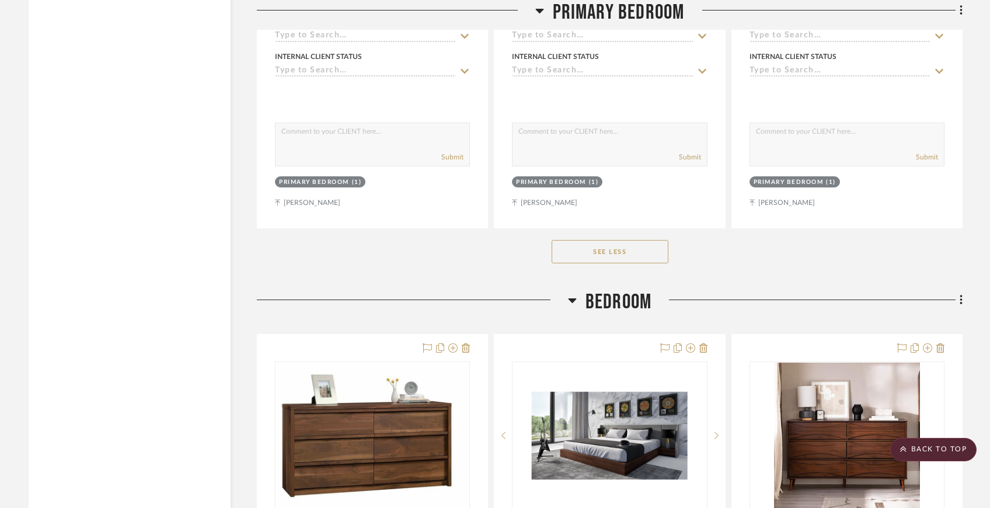
click at [574, 241] on button "See Less" at bounding box center [609, 251] width 117 height 23
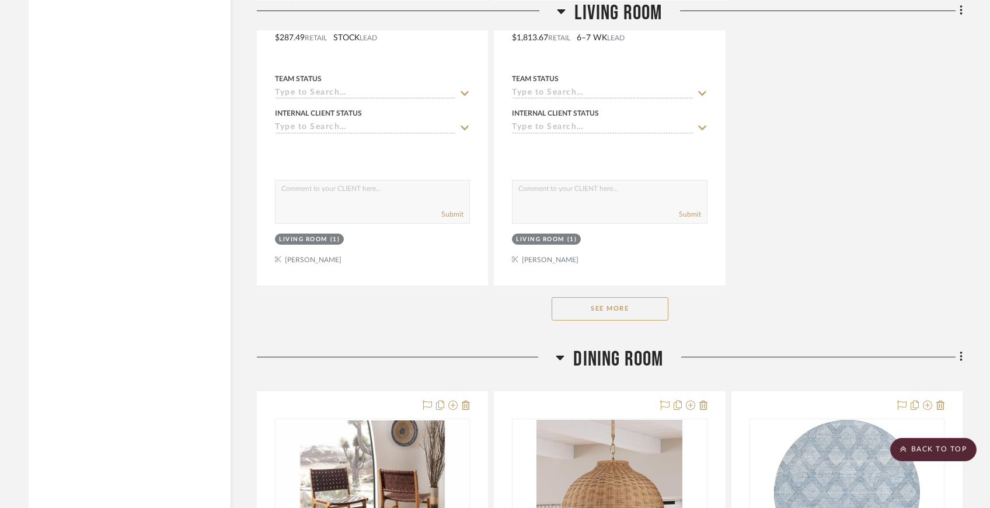
scroll to position [1639, 0]
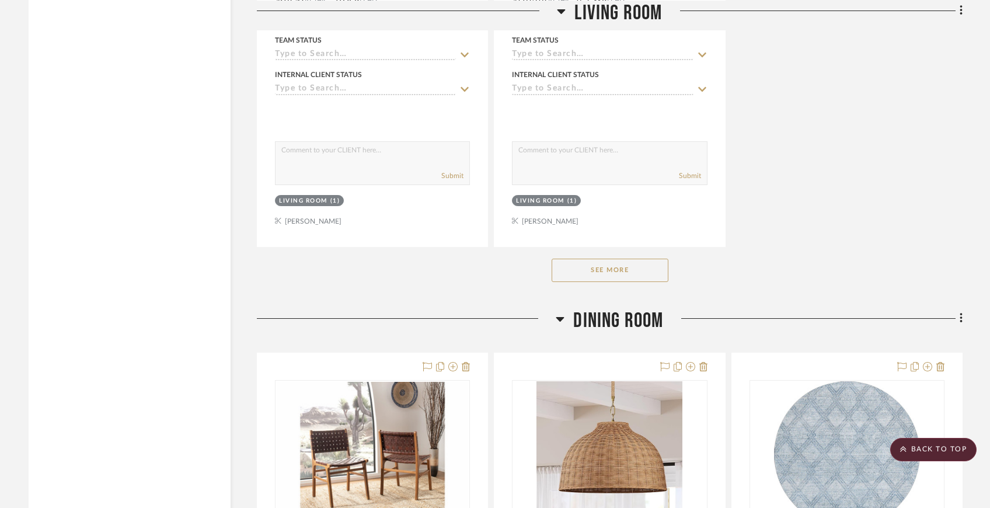
click at [584, 272] on button "See More" at bounding box center [609, 270] width 117 height 23
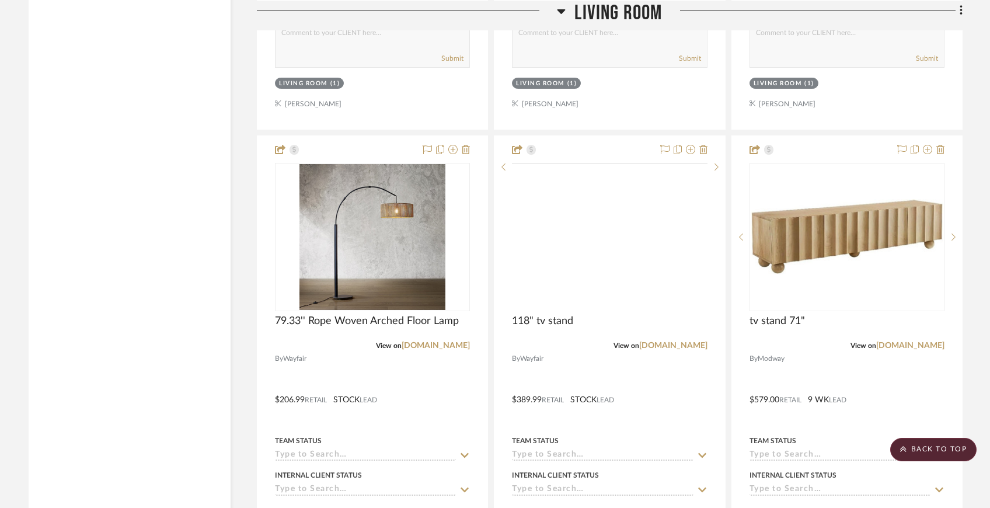
scroll to position [3845, 0]
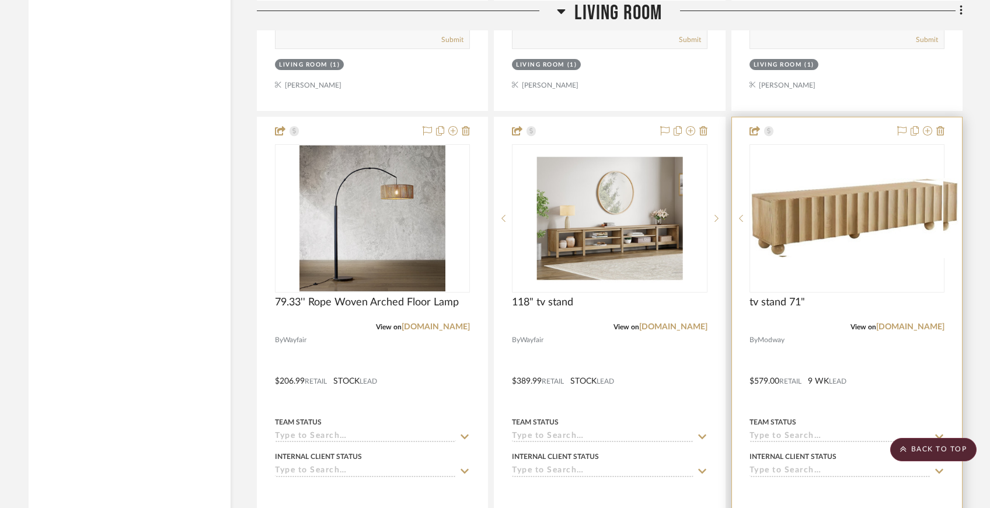
click at [825, 239] on img "0" at bounding box center [855, 218] width 204 height 80
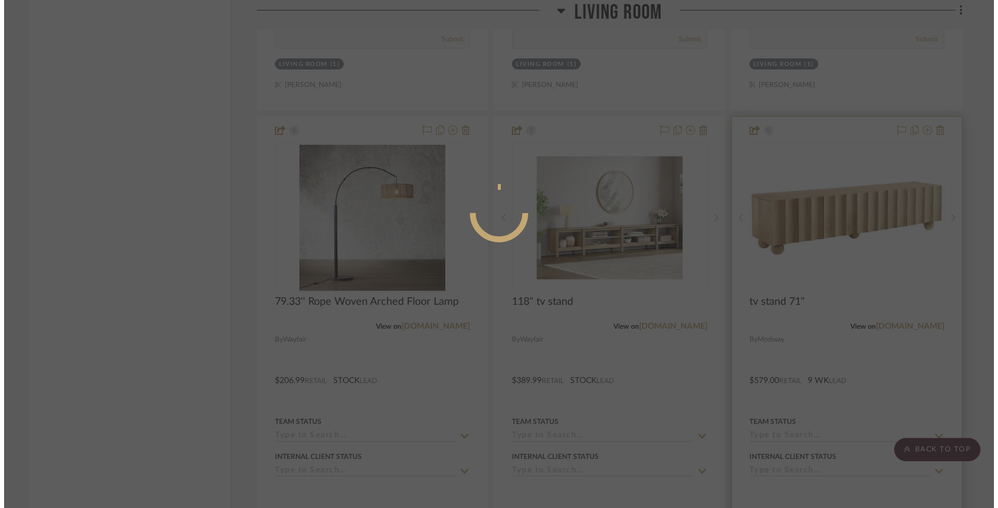
scroll to position [0, 0]
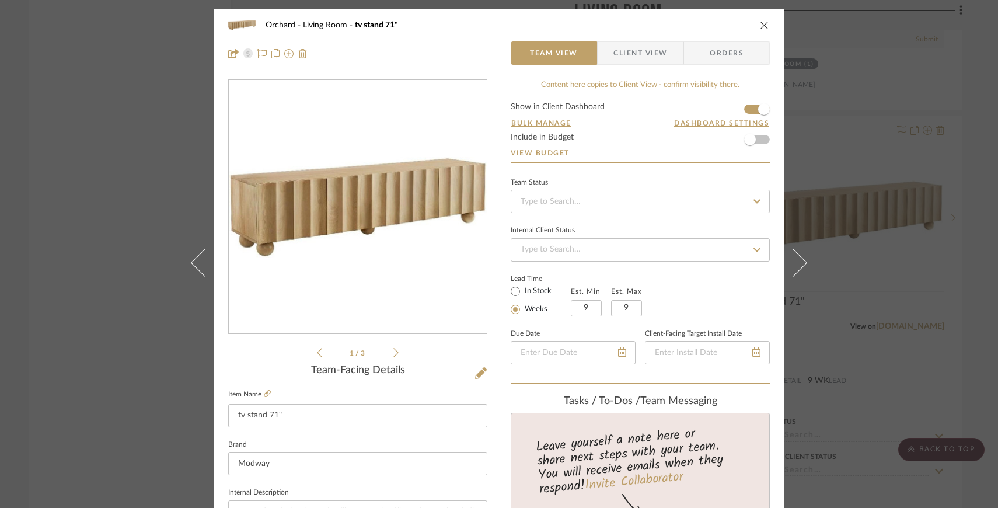
click at [761, 22] on icon "close" at bounding box center [764, 24] width 9 height 9
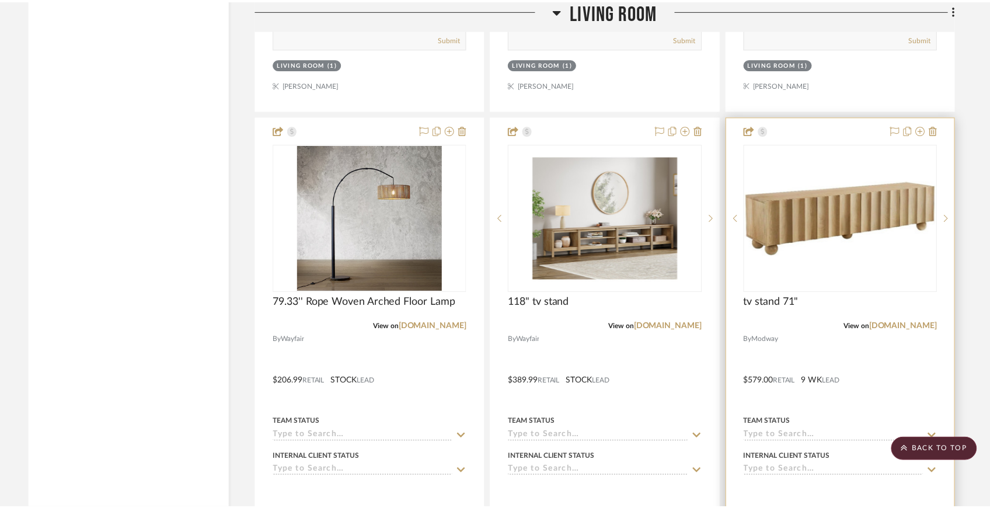
scroll to position [3845, 0]
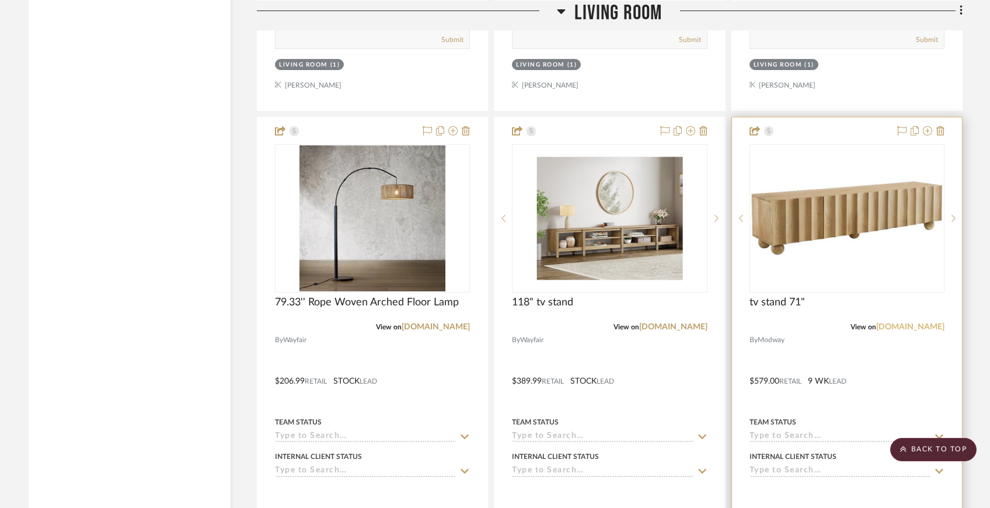
click at [920, 323] on link "[DOMAIN_NAME]" at bounding box center [910, 327] width 68 height 8
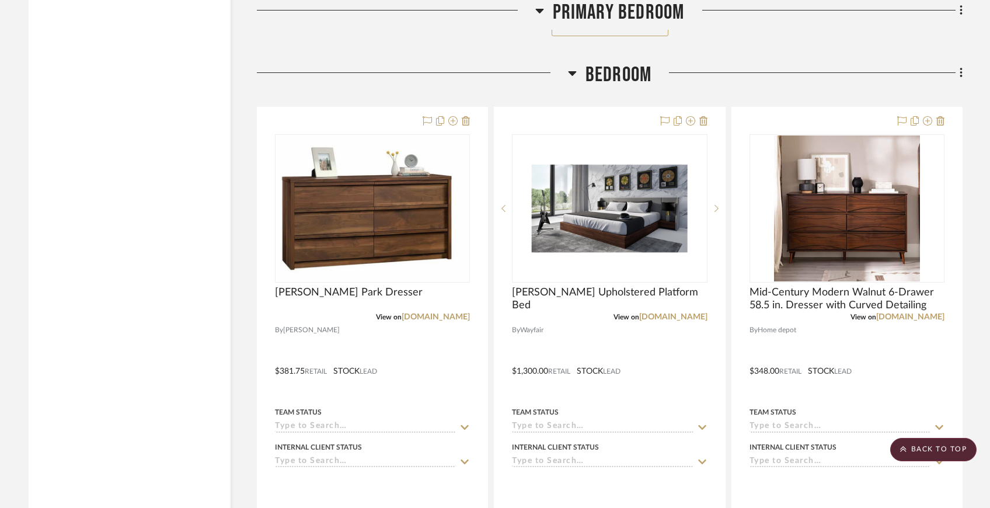
scroll to position [9279, 0]
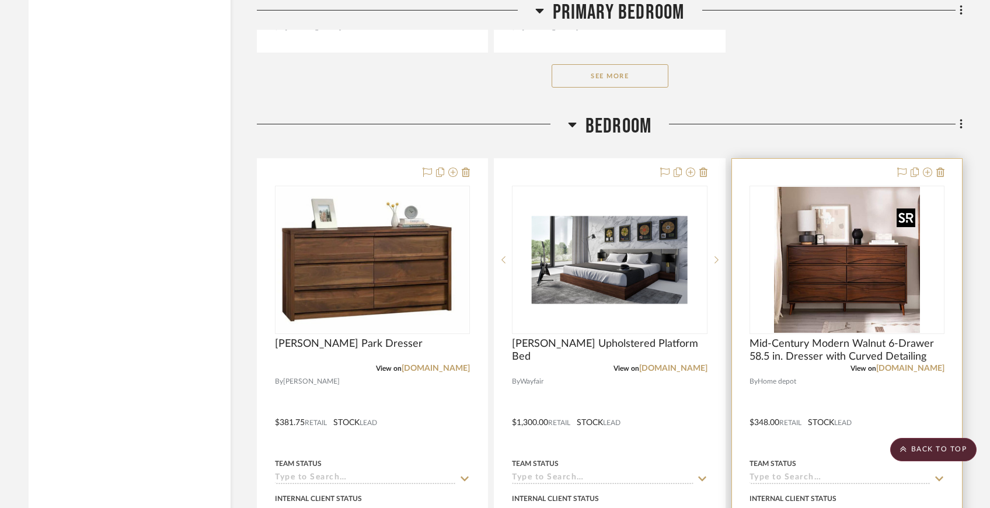
click at [869, 269] on img "0" at bounding box center [847, 260] width 146 height 146
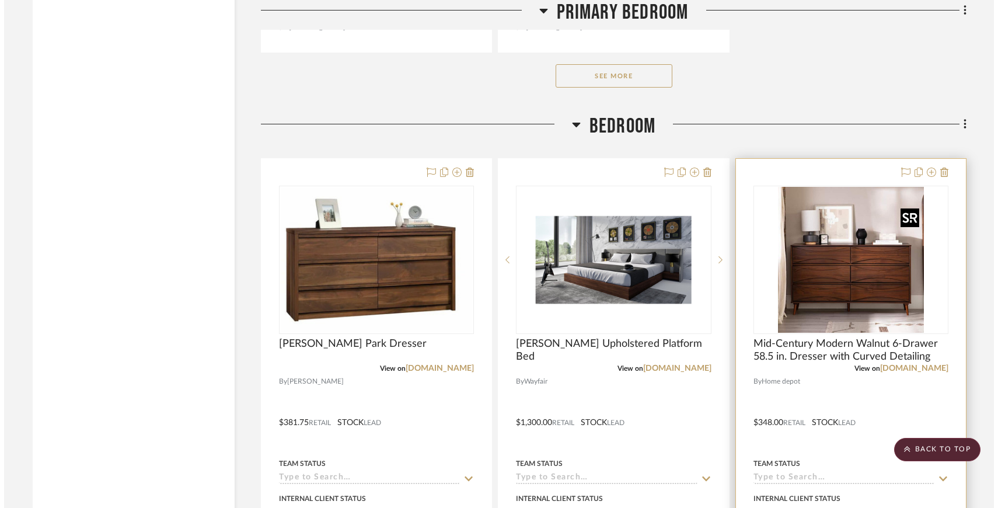
scroll to position [0, 0]
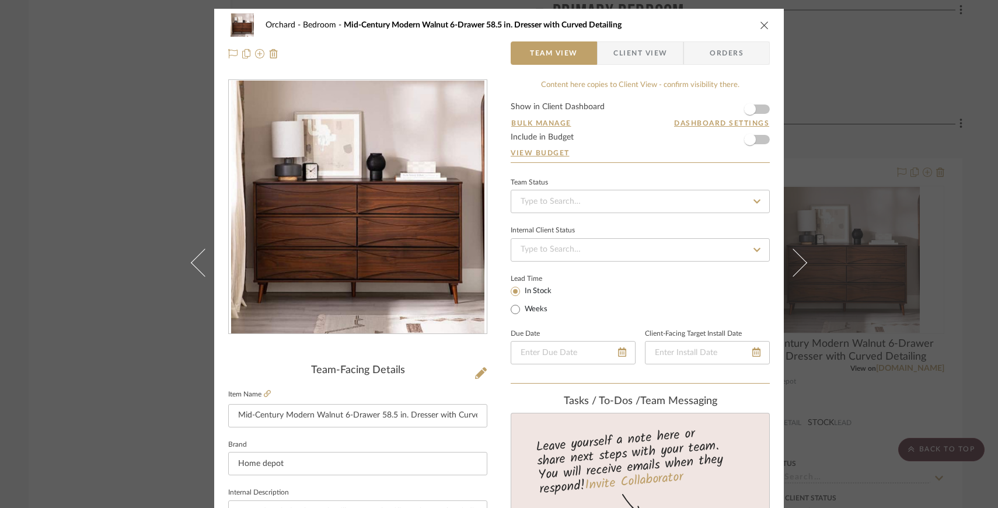
click at [759, 25] on button "close" at bounding box center [764, 25] width 11 height 11
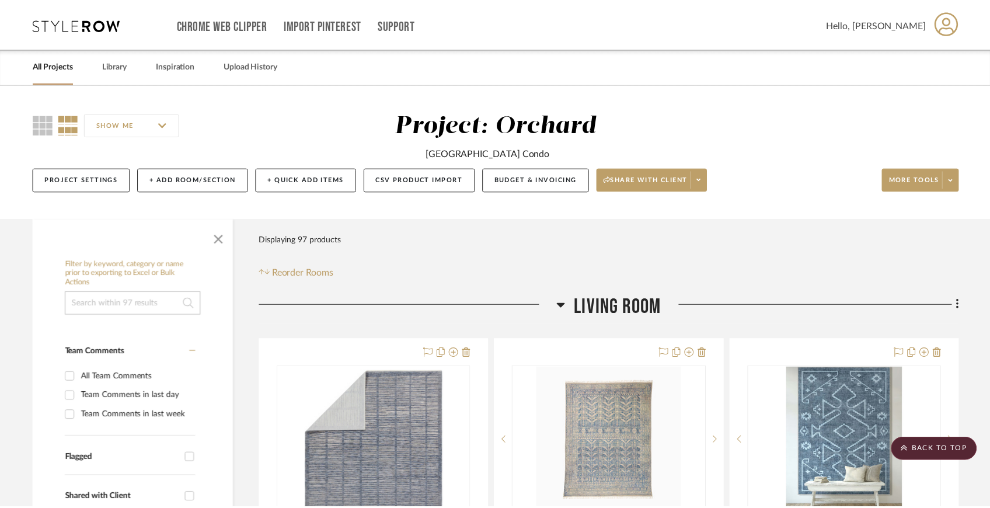
scroll to position [9279, 0]
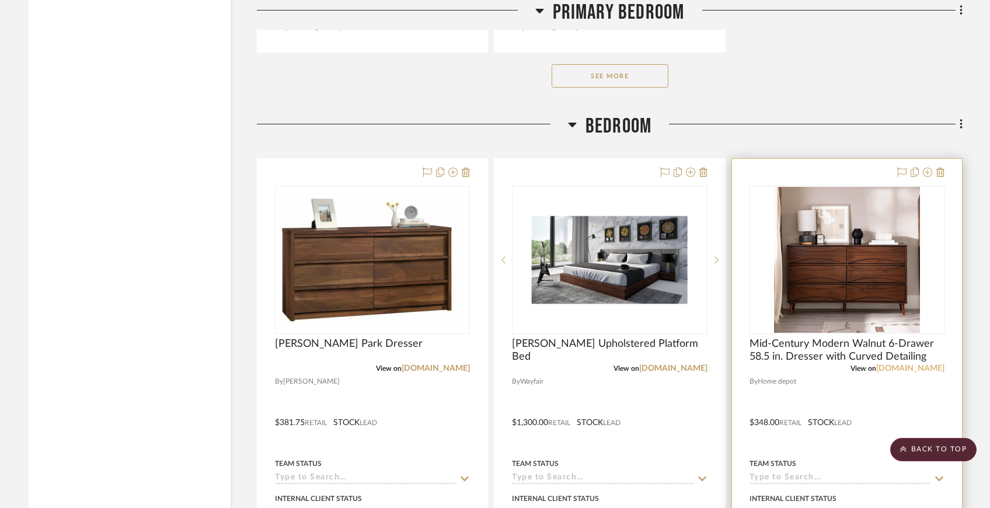
click at [923, 364] on link "[DOMAIN_NAME]" at bounding box center [910, 368] width 68 height 8
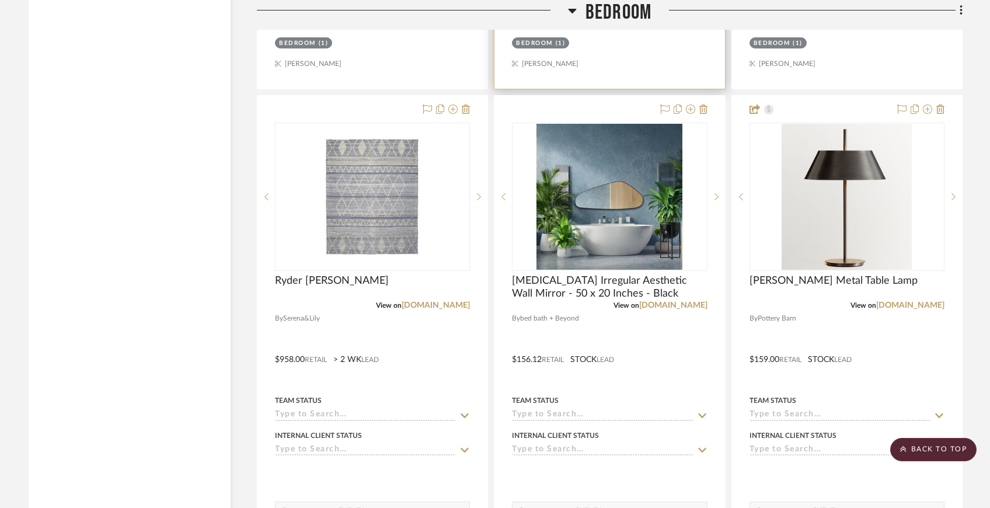
scroll to position [9895, 0]
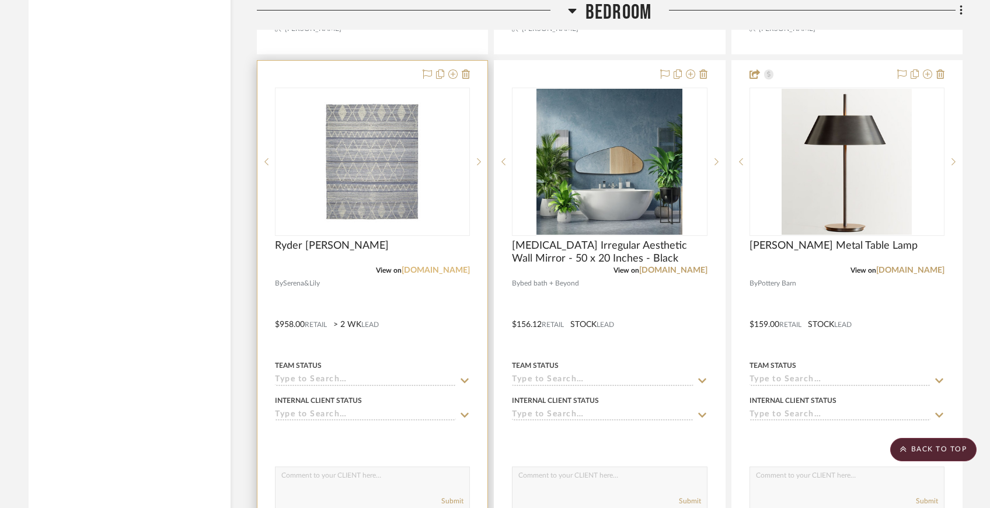
click at [440, 266] on link "[DOMAIN_NAME]" at bounding box center [435, 270] width 68 height 8
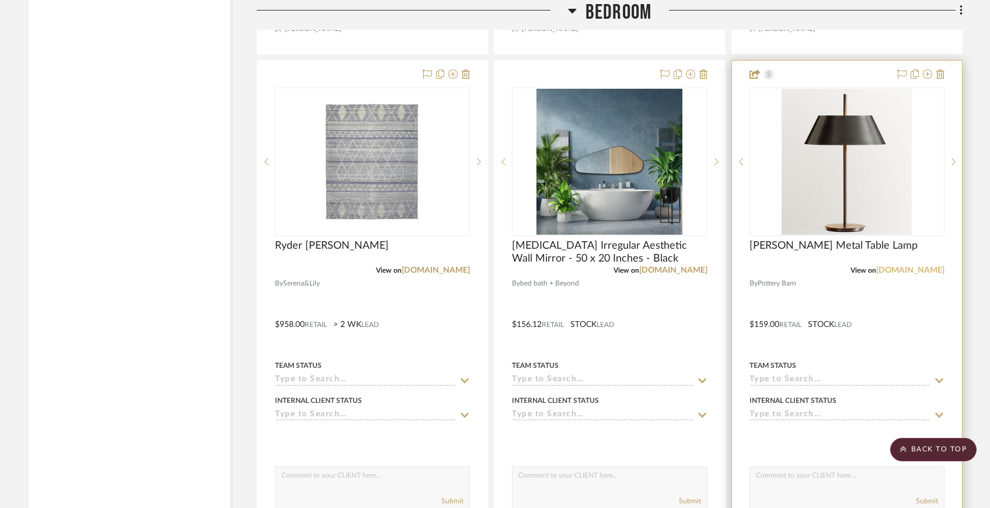
click at [914, 266] on link "[DOMAIN_NAME]" at bounding box center [910, 270] width 68 height 8
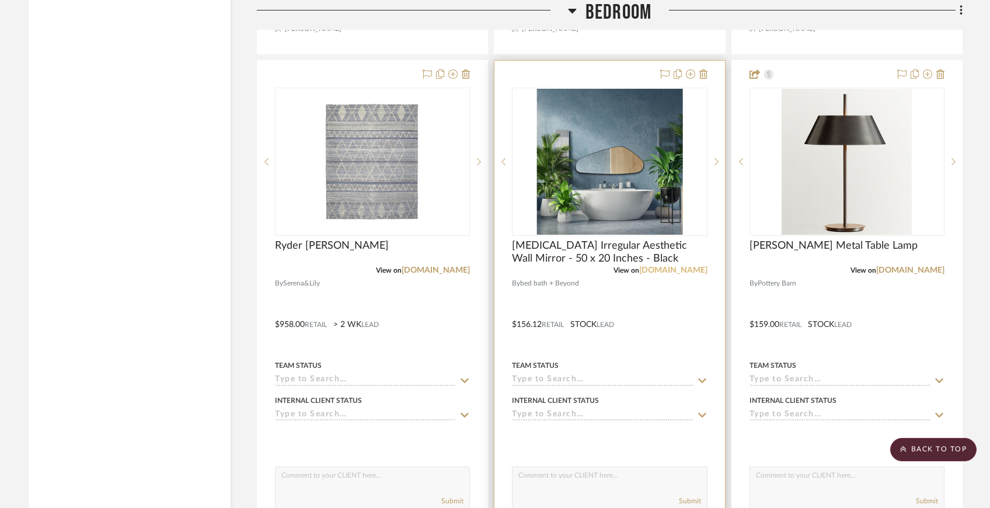
click at [642, 266] on link "[DOMAIN_NAME]" at bounding box center [673, 270] width 68 height 8
